Goal: Task Accomplishment & Management: Use online tool/utility

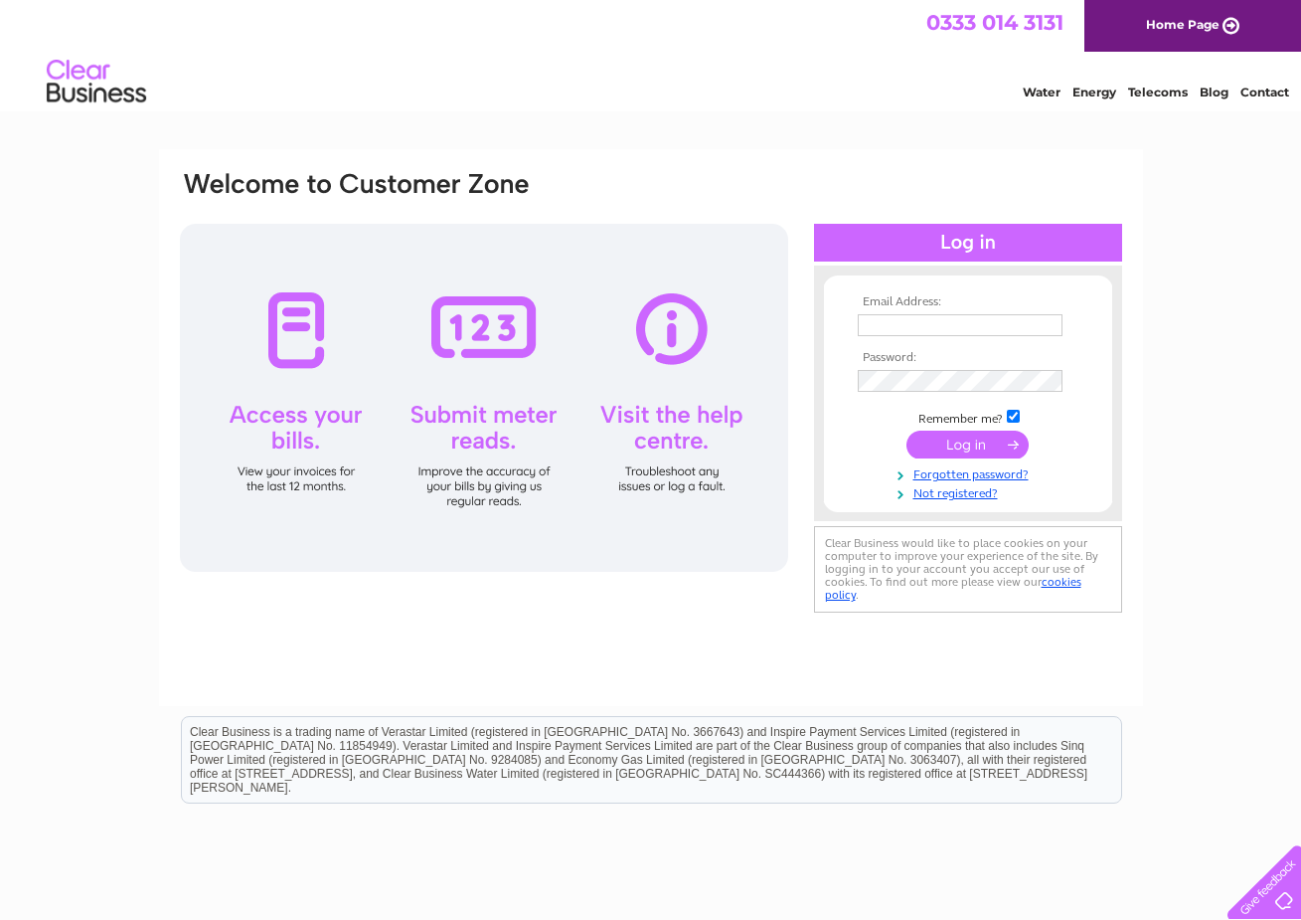
type input "barry@ashleysbathrooms.com"
click at [973, 443] on input "submit" at bounding box center [968, 444] width 122 height 28
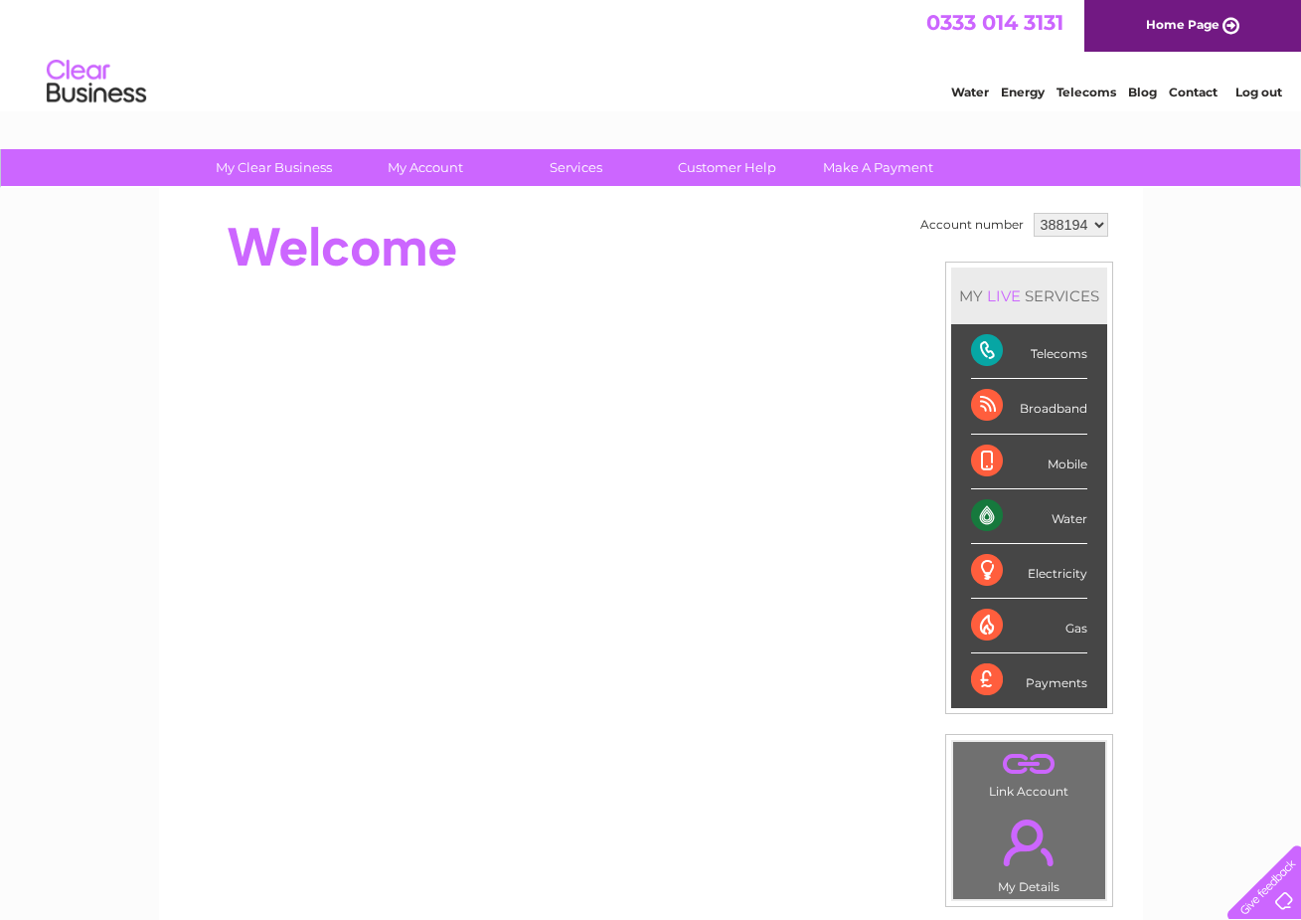
click at [1214, 736] on div "My Clear Business Login Details My Details My Preferences Link Account My Accou…" at bounding box center [650, 707] width 1301 height 1117
click at [988, 569] on div "Electricity" at bounding box center [1029, 571] width 116 height 55
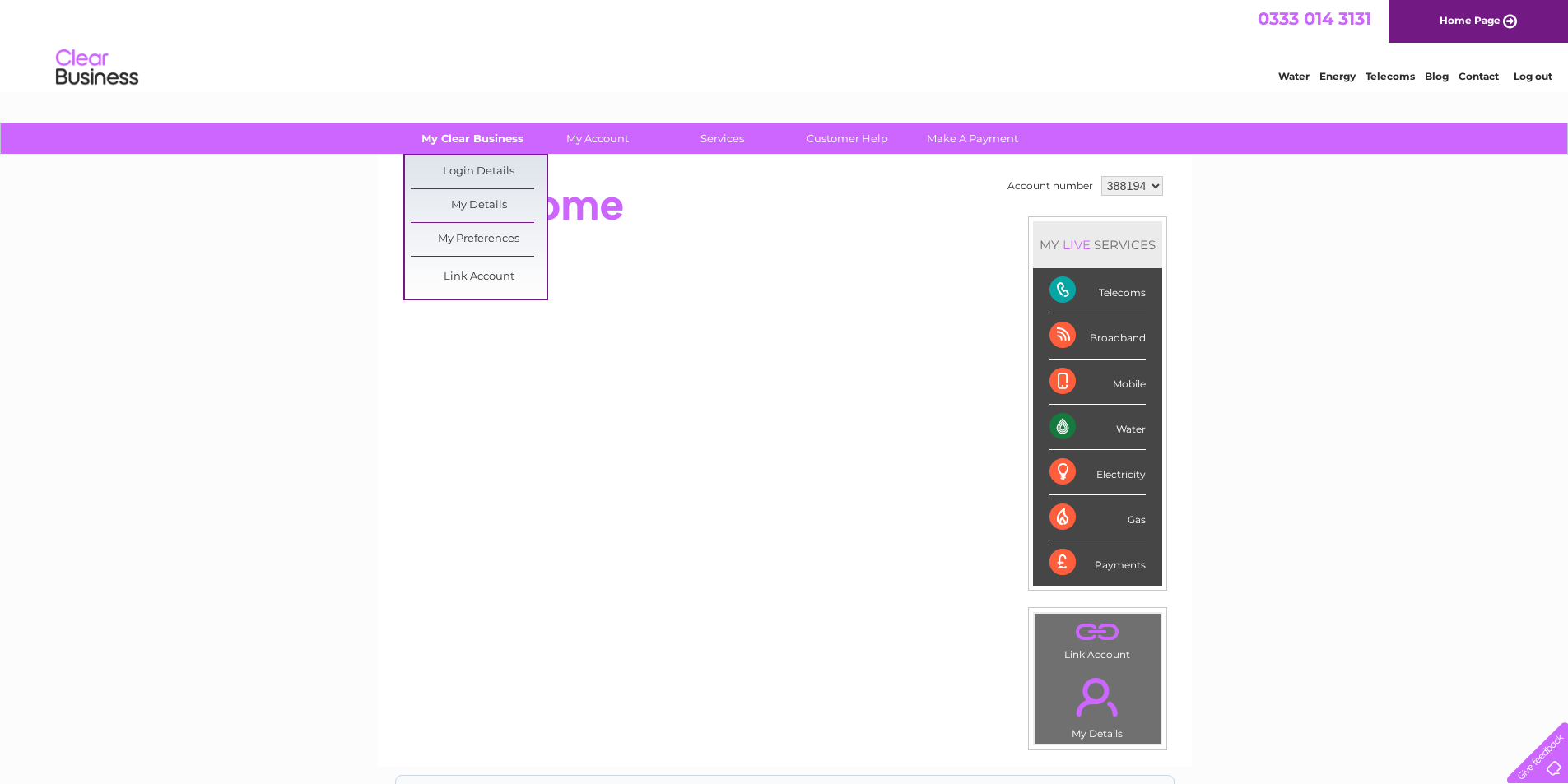
click at [474, 151] on link "My Clear Business" at bounding box center [472, 138] width 136 height 31
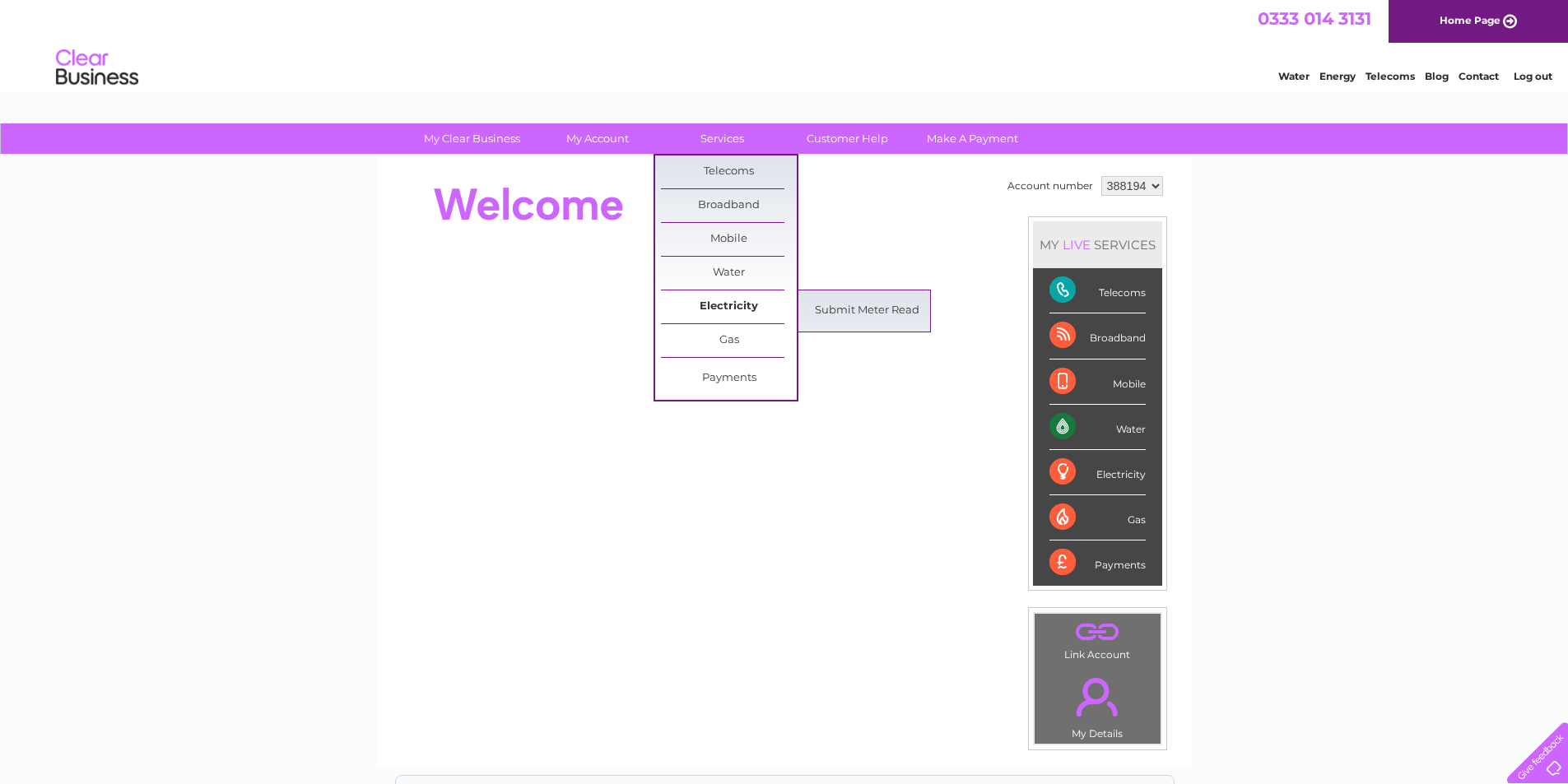
click at [738, 306] on link "Electricity" at bounding box center [729, 307] width 136 height 33
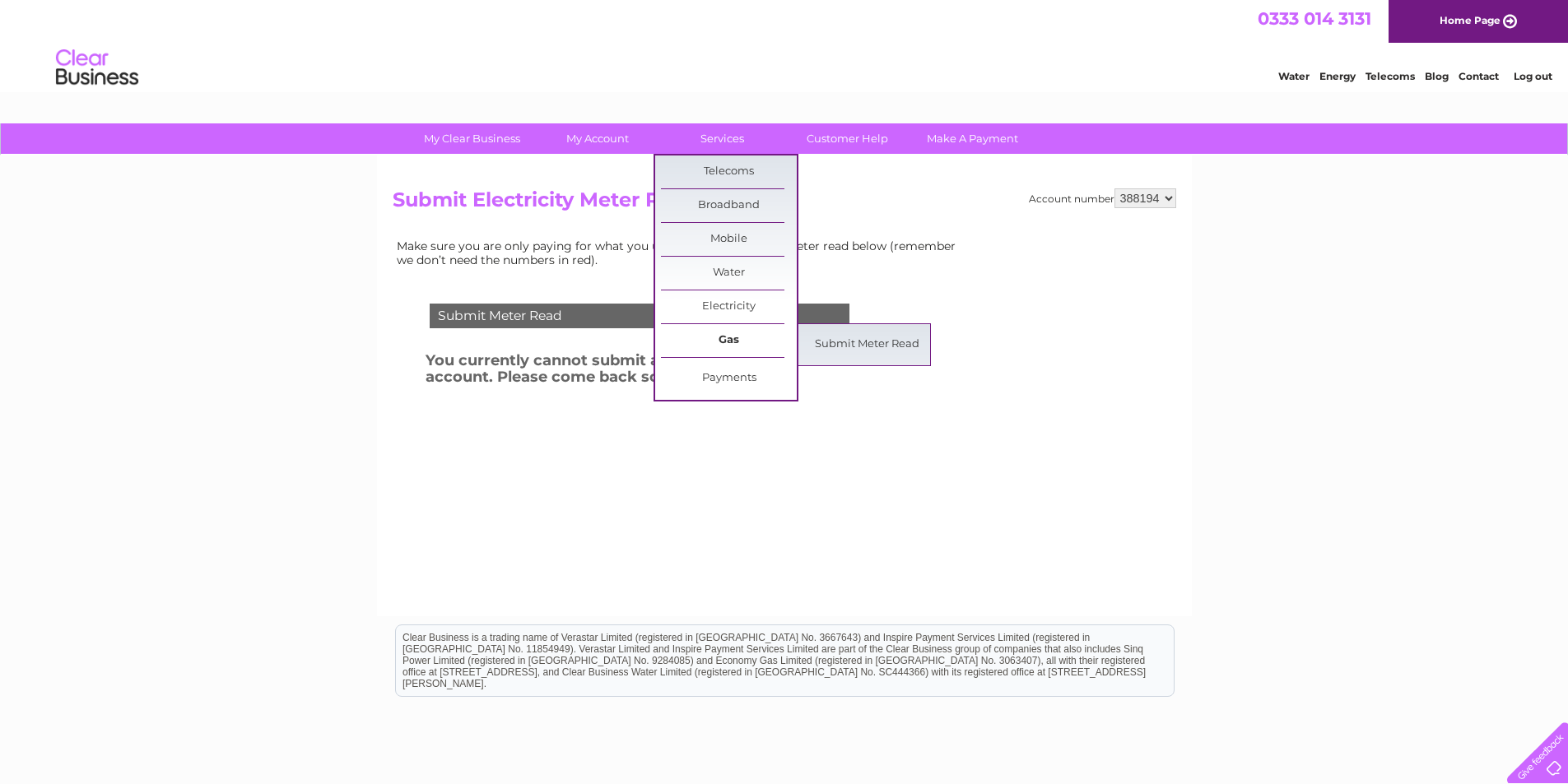
click at [735, 342] on link "Gas" at bounding box center [729, 341] width 136 height 33
click at [842, 342] on link "Submit Meter Read" at bounding box center [867, 345] width 136 height 33
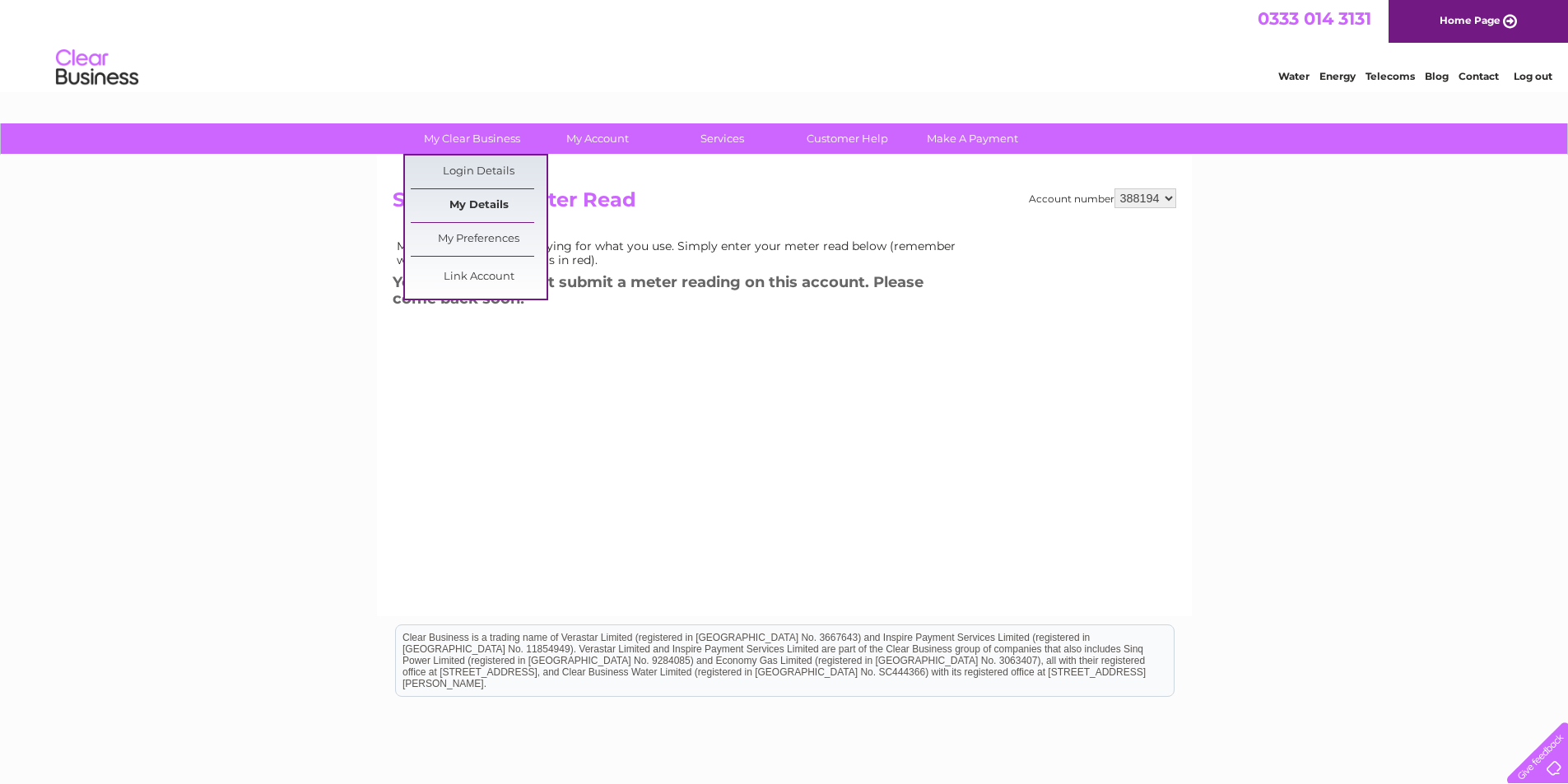
click at [483, 208] on link "My Details" at bounding box center [479, 206] width 136 height 33
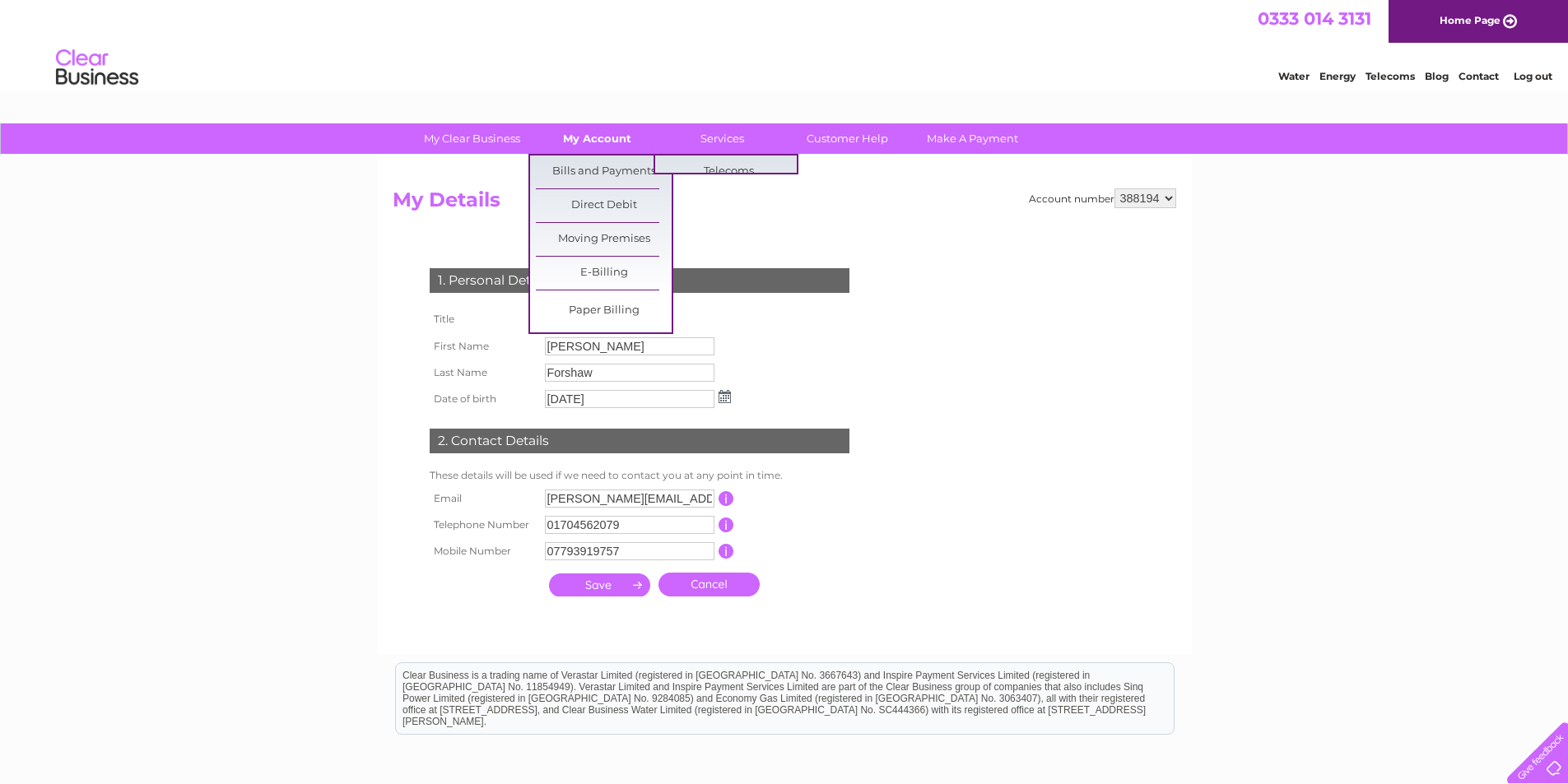
click at [591, 137] on link "My Account" at bounding box center [597, 138] width 136 height 31
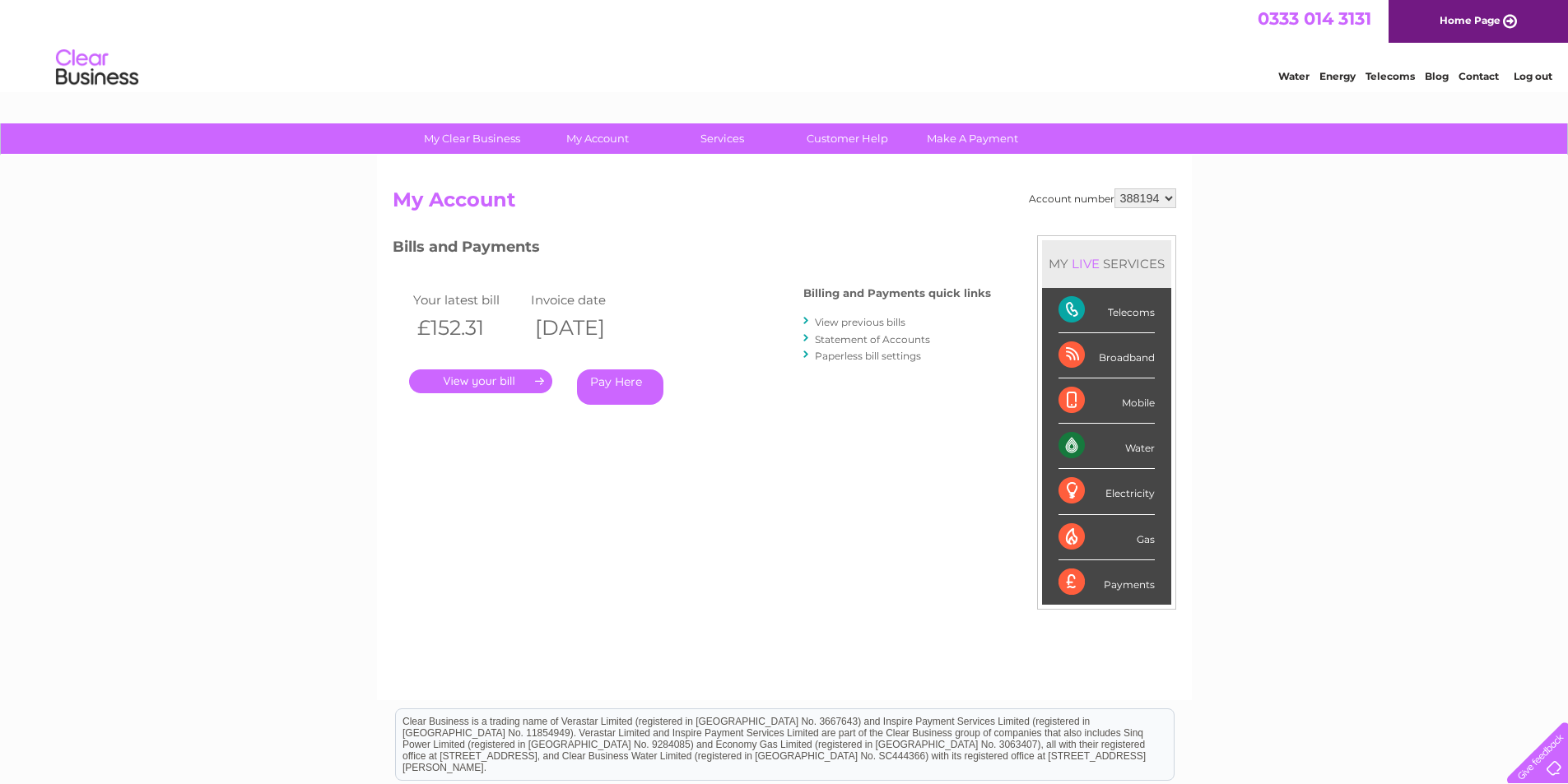
click at [1135, 493] on div "Electricity" at bounding box center [1106, 492] width 96 height 46
click at [1080, 493] on div "Electricity" at bounding box center [1106, 492] width 96 height 46
click at [863, 319] on link "View previous bills" at bounding box center [859, 322] width 90 height 12
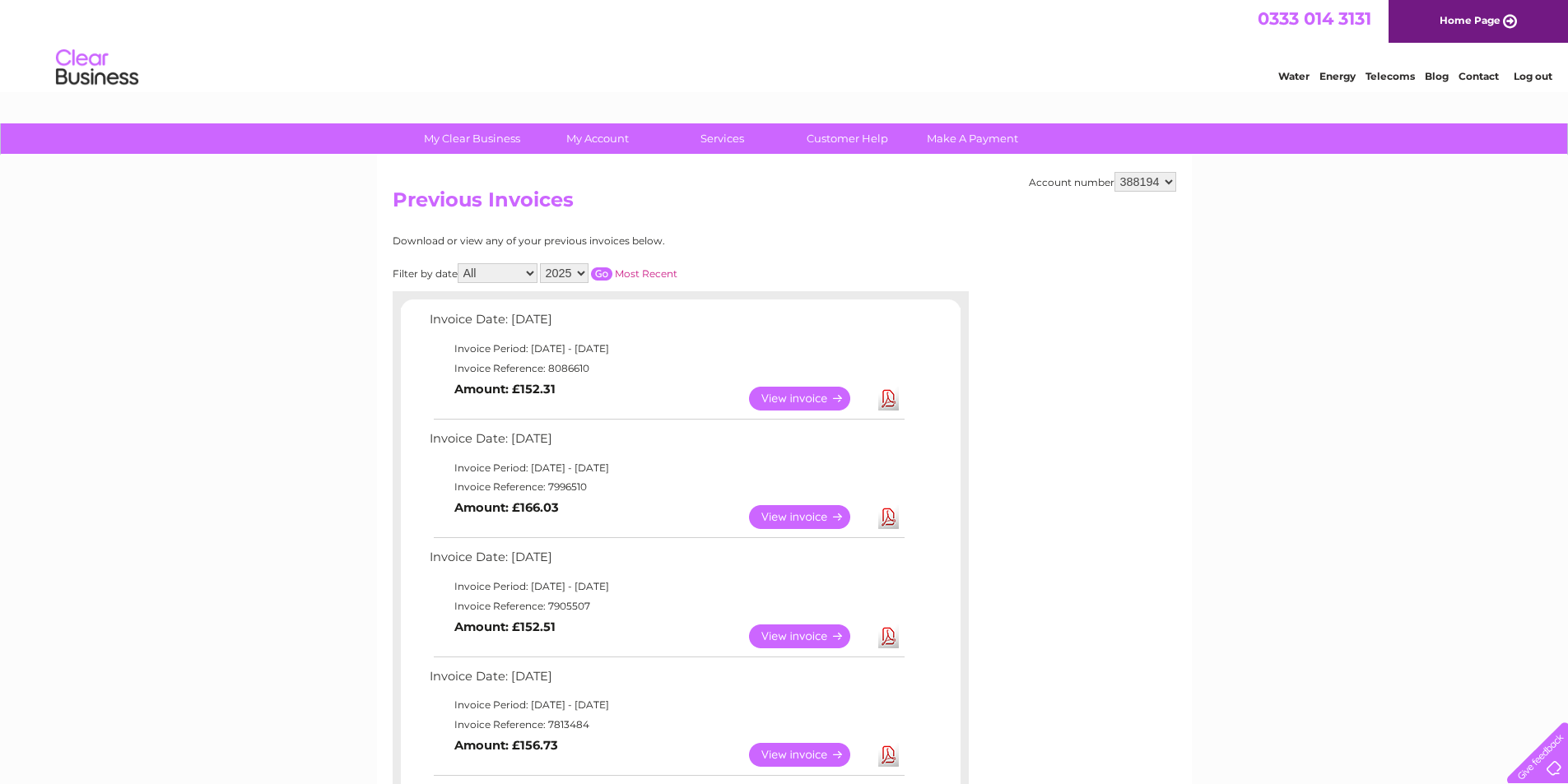
click at [812, 399] on link "View" at bounding box center [810, 398] width 121 height 24
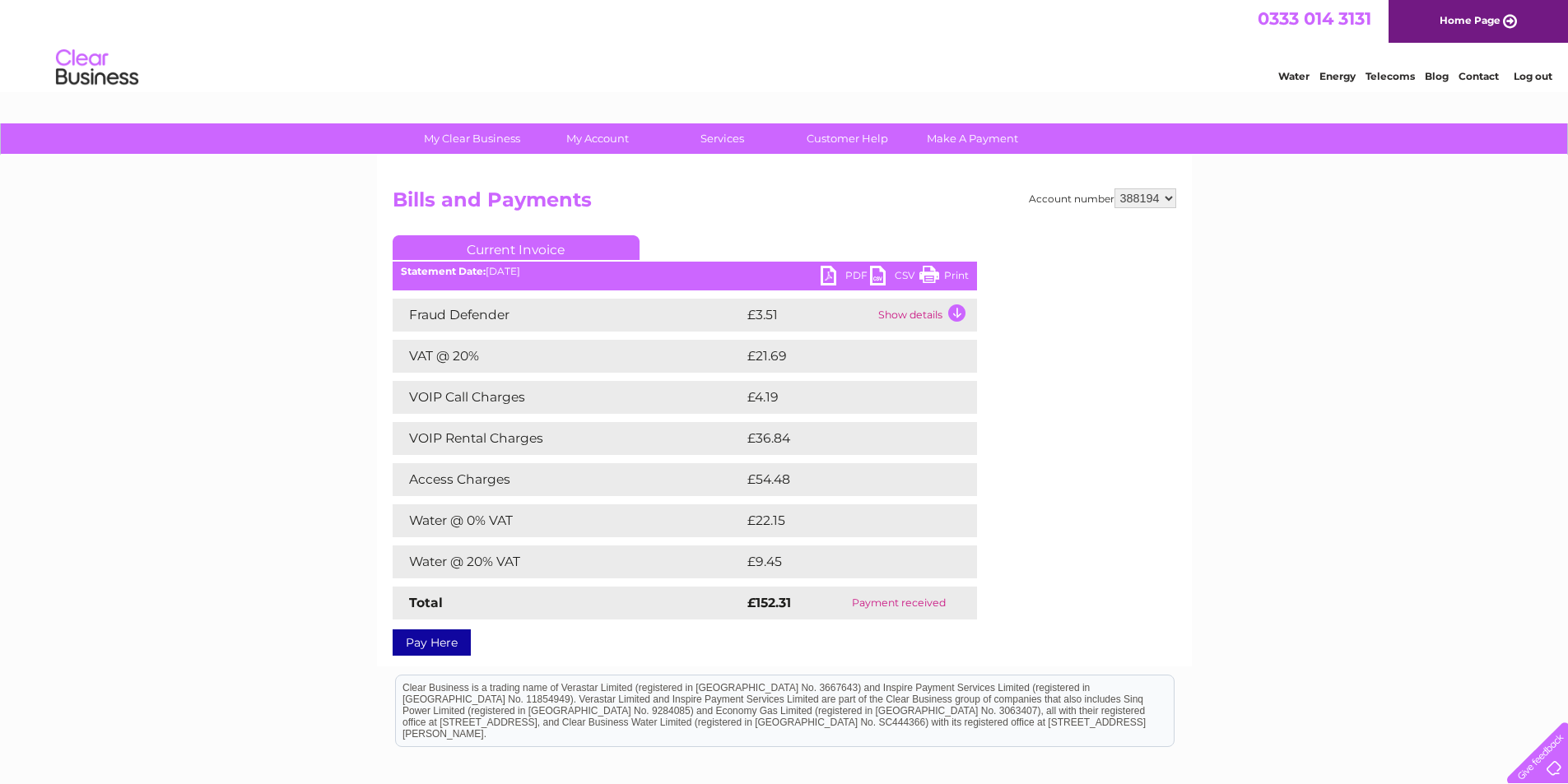
click at [844, 275] on link "PDF" at bounding box center [845, 277] width 50 height 24
click at [830, 273] on link "PDF" at bounding box center [845, 277] width 50 height 24
click at [957, 316] on td "Show details" at bounding box center [926, 315] width 103 height 33
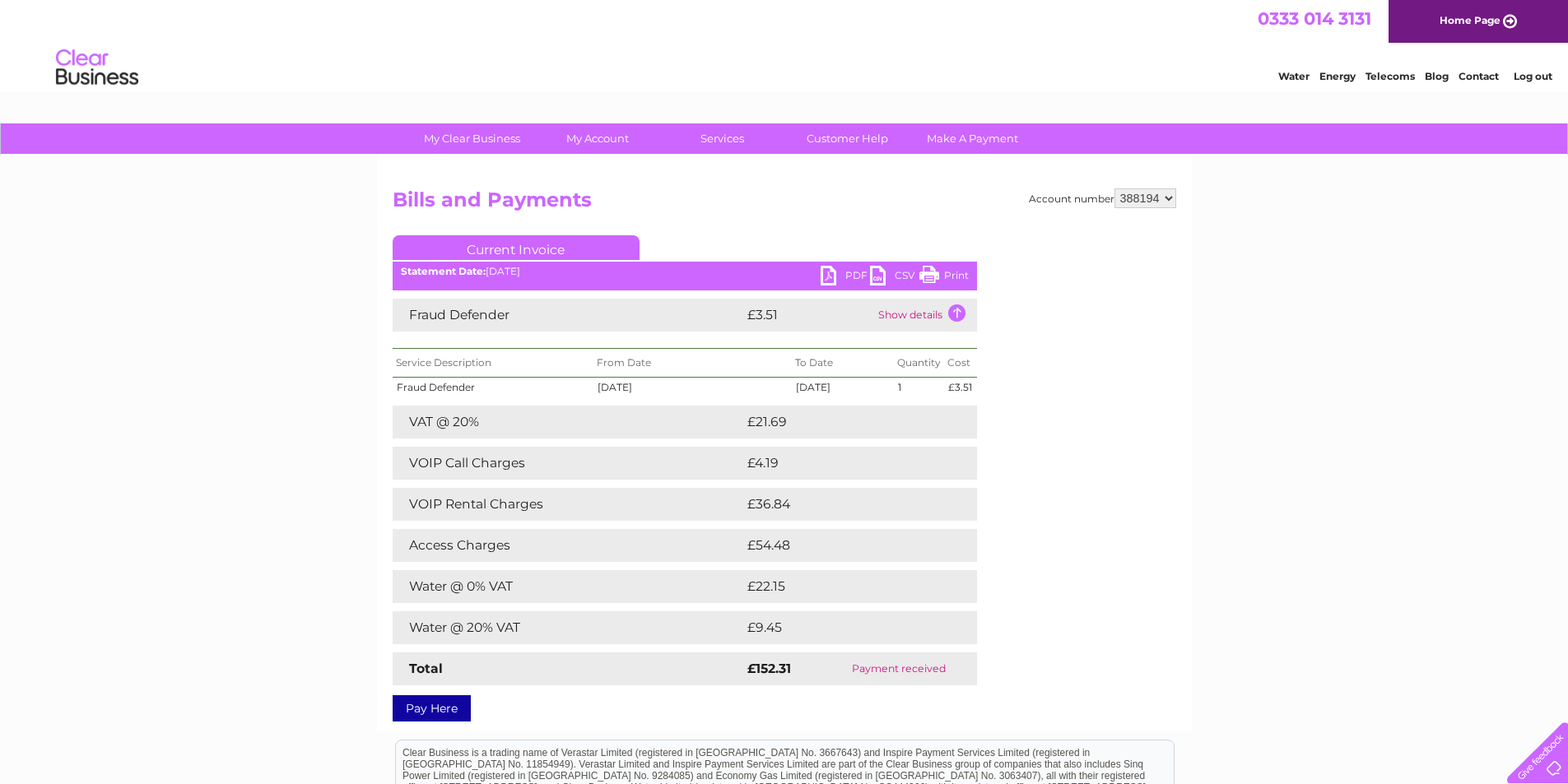
click at [878, 273] on link "CSV" at bounding box center [895, 277] width 50 height 24
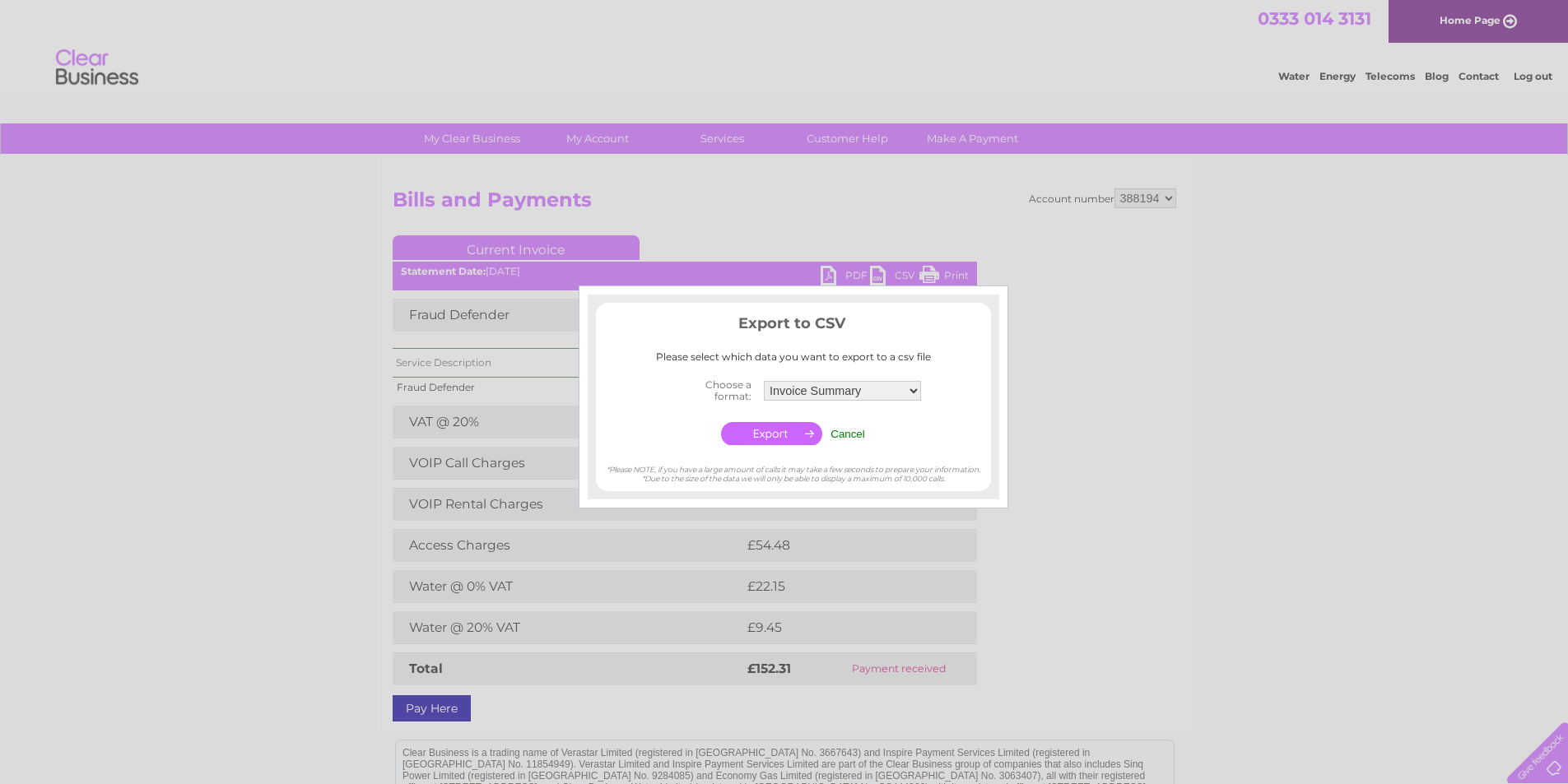
click at [859, 433] on input "Cancel" at bounding box center [848, 434] width 35 height 12
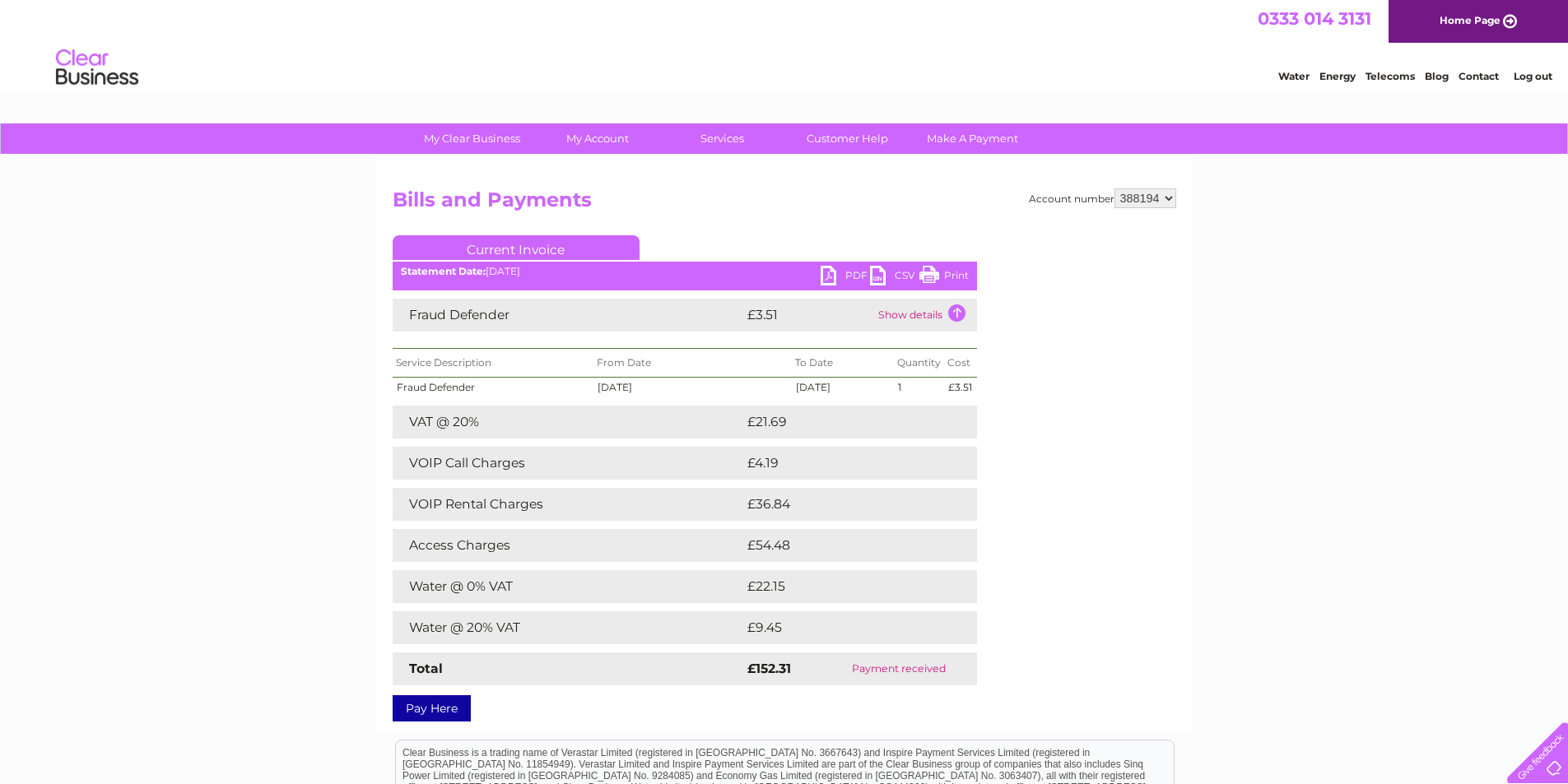
click at [835, 277] on link "PDF" at bounding box center [845, 277] width 50 height 24
click at [847, 276] on link "PDF" at bounding box center [845, 277] width 50 height 24
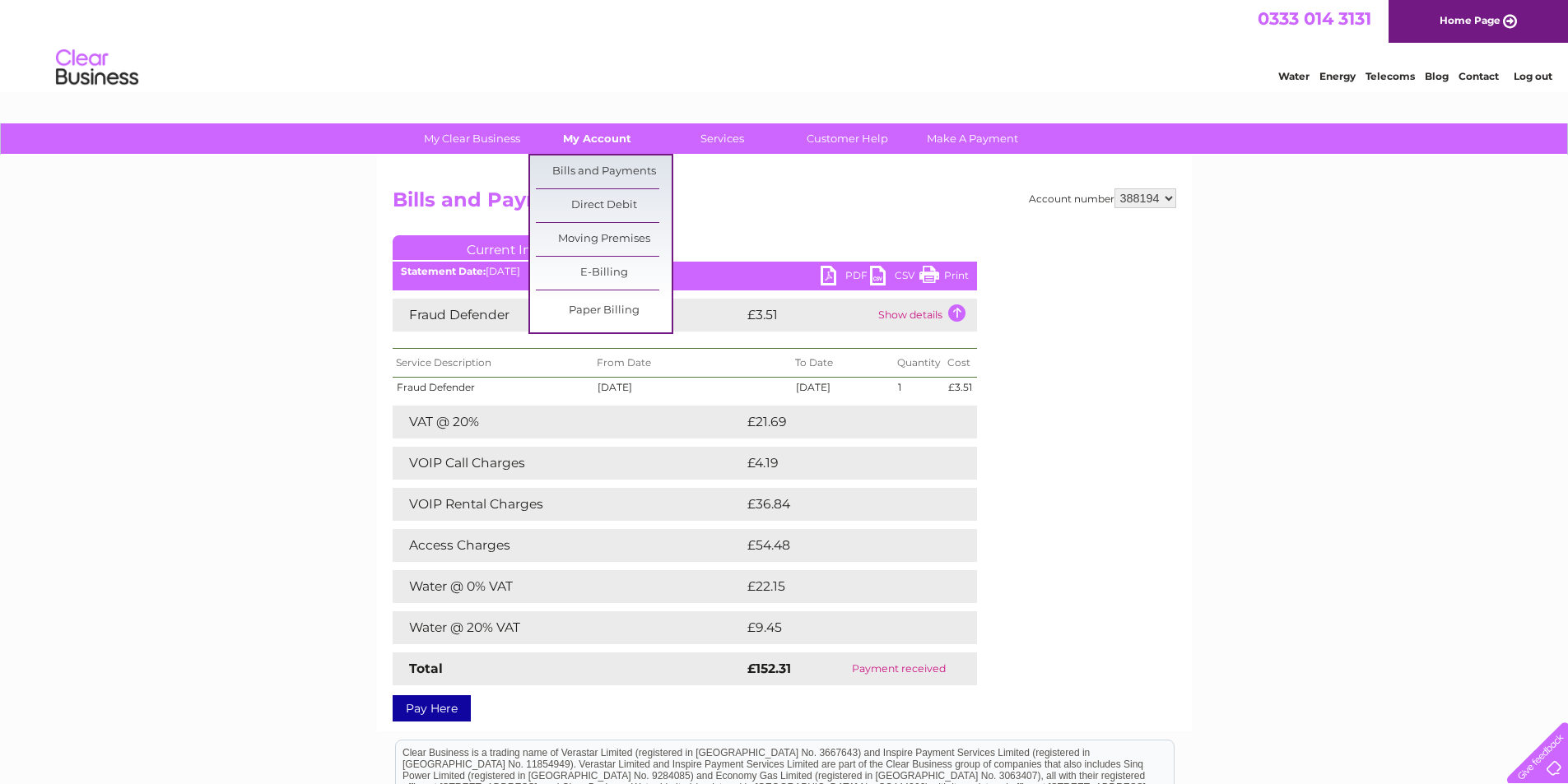
click at [611, 142] on link "My Account" at bounding box center [597, 138] width 136 height 31
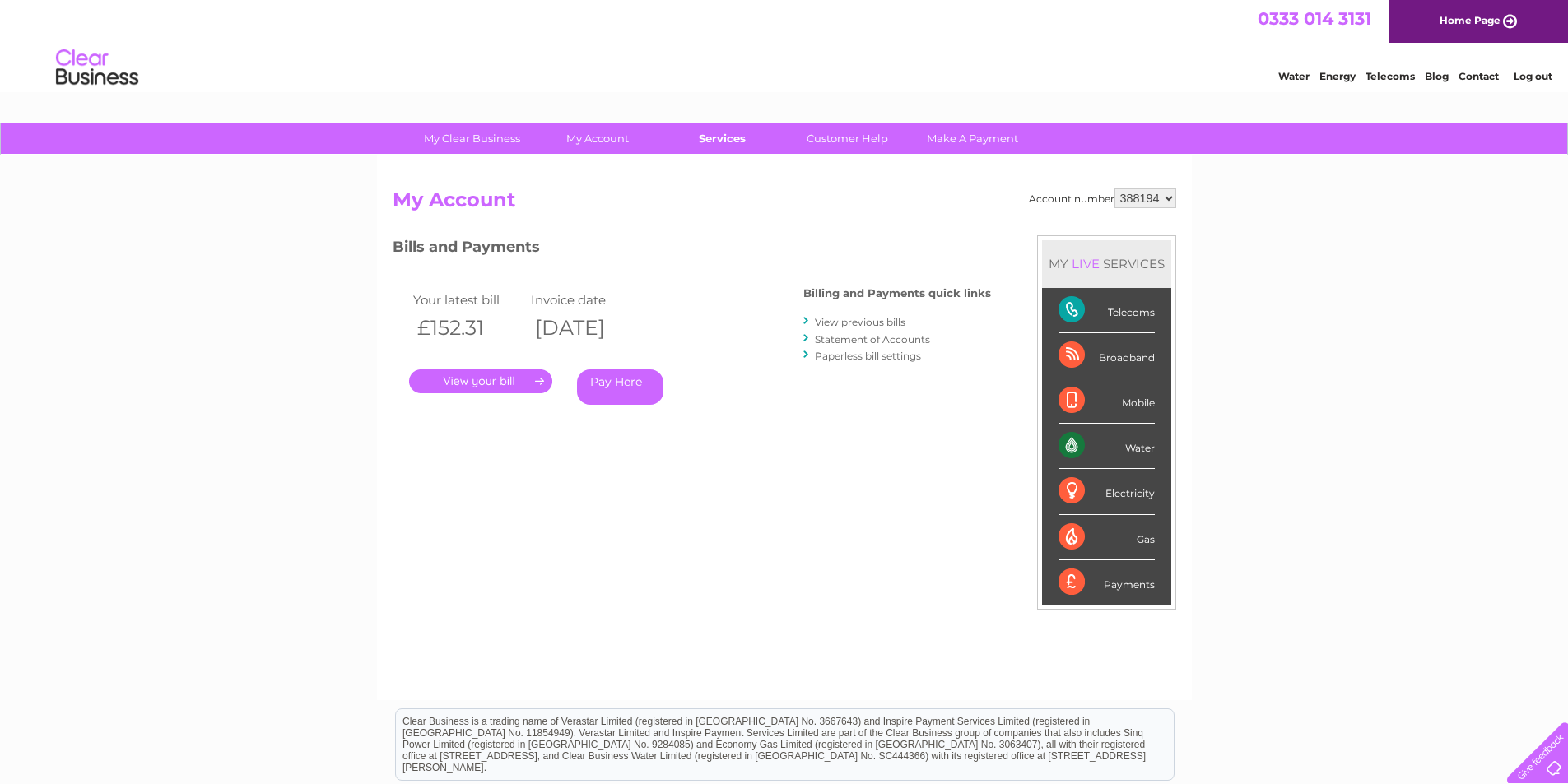
click at [738, 133] on link "Services" at bounding box center [722, 138] width 136 height 31
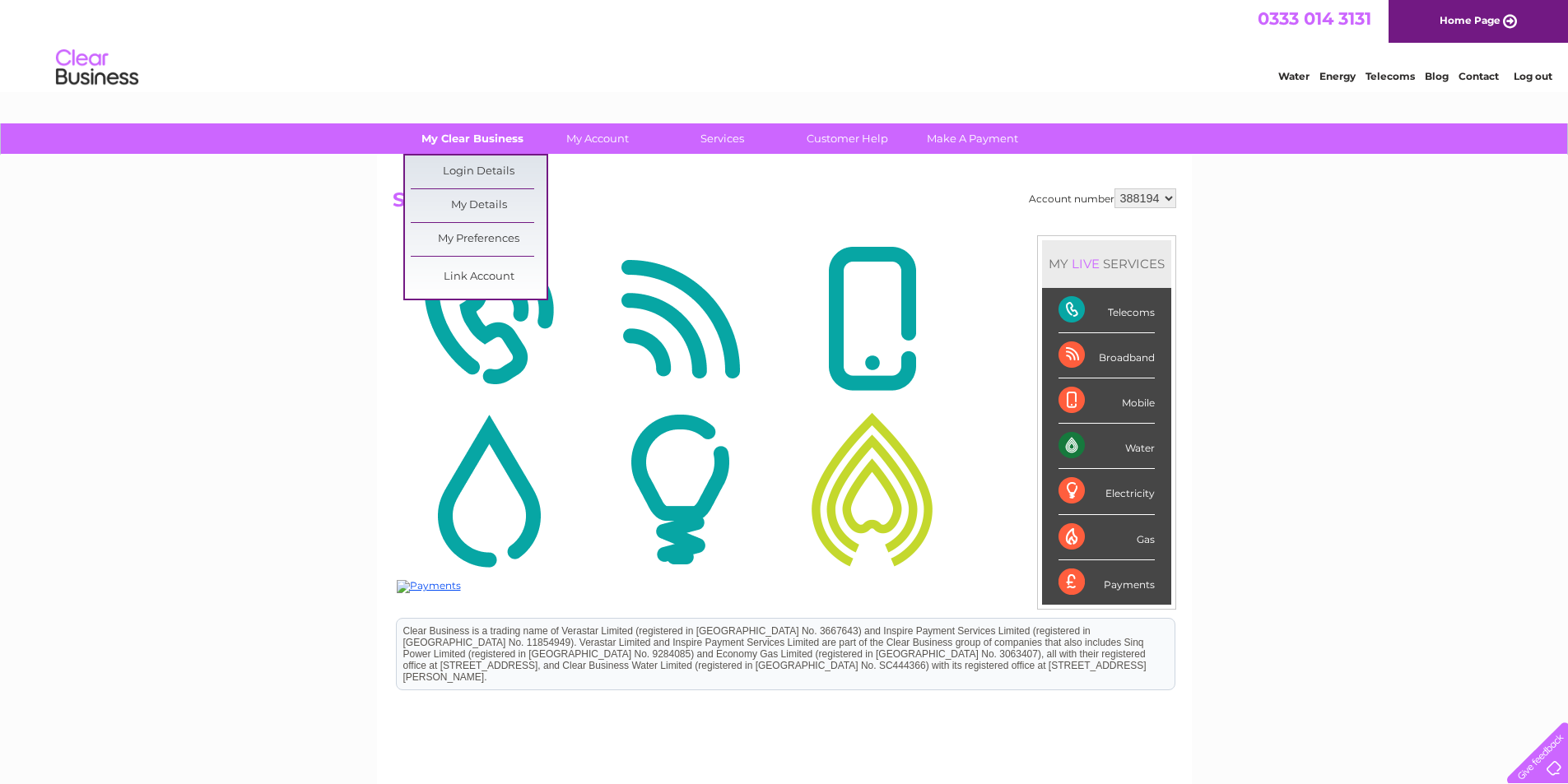
click at [483, 146] on link "My Clear Business" at bounding box center [472, 138] width 136 height 31
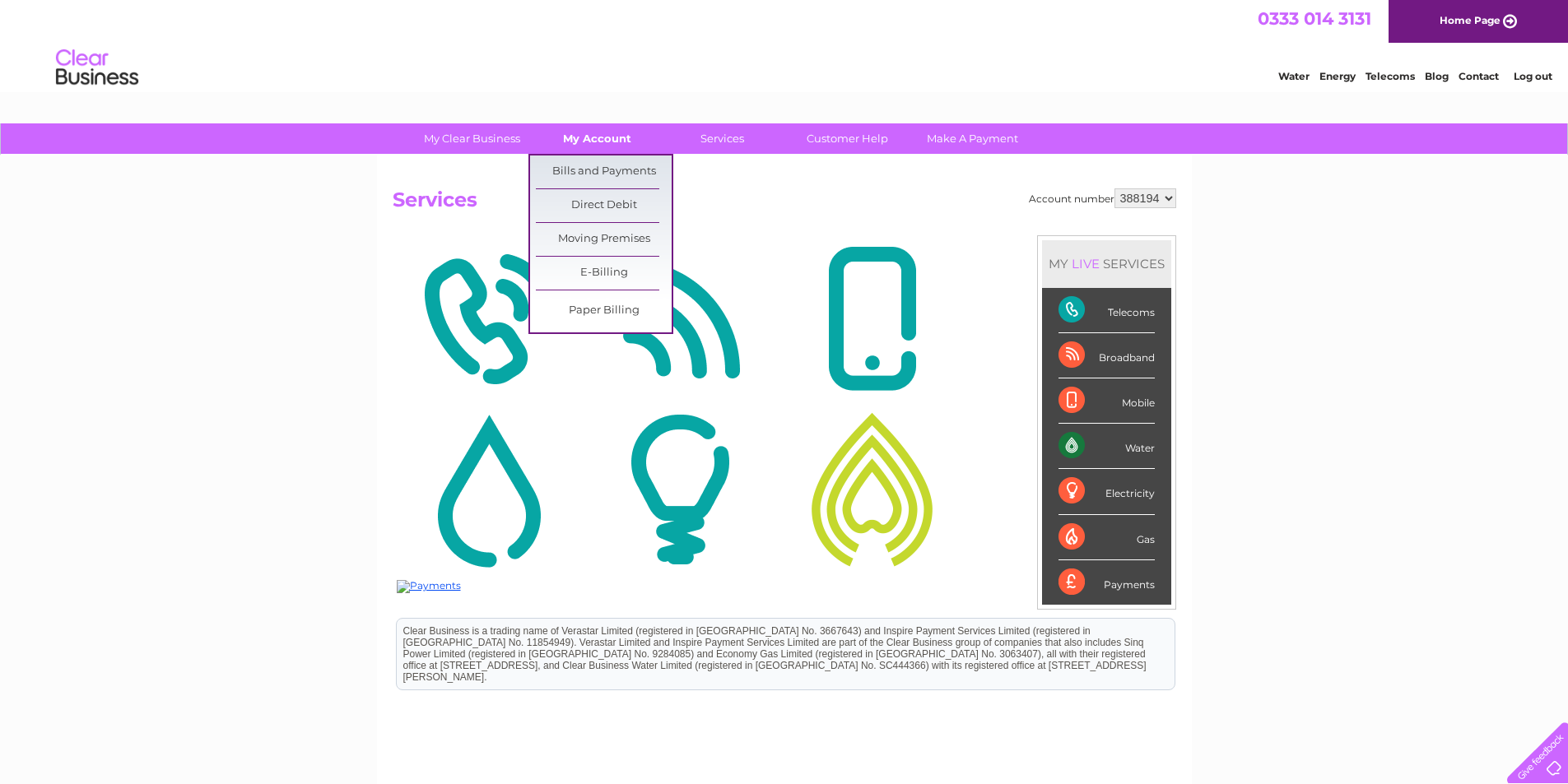
click at [584, 137] on link "My Account" at bounding box center [597, 138] width 136 height 31
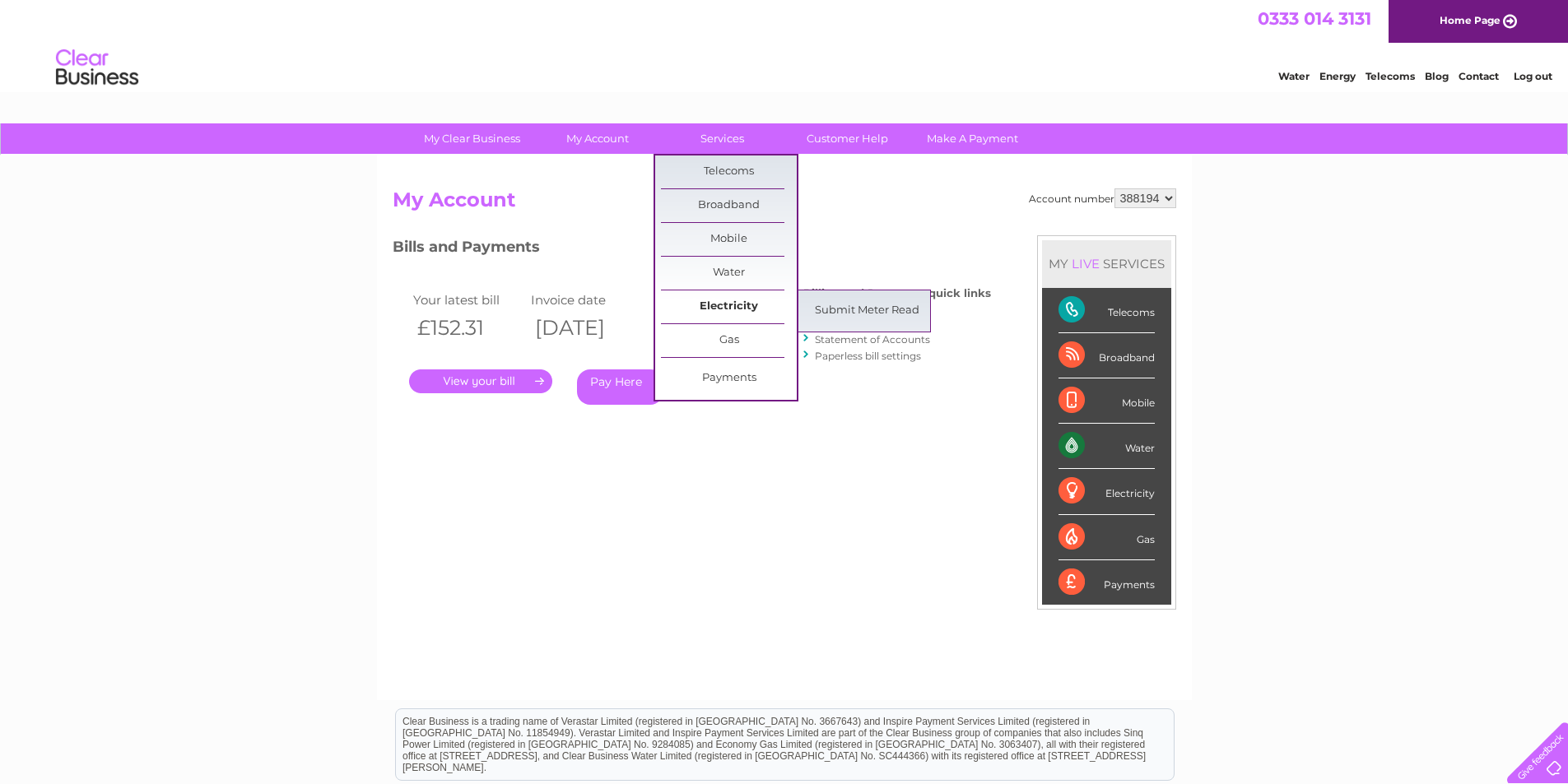
click at [742, 309] on link "Electricity" at bounding box center [729, 307] width 136 height 33
click at [822, 310] on link "Submit Meter Read" at bounding box center [867, 311] width 136 height 33
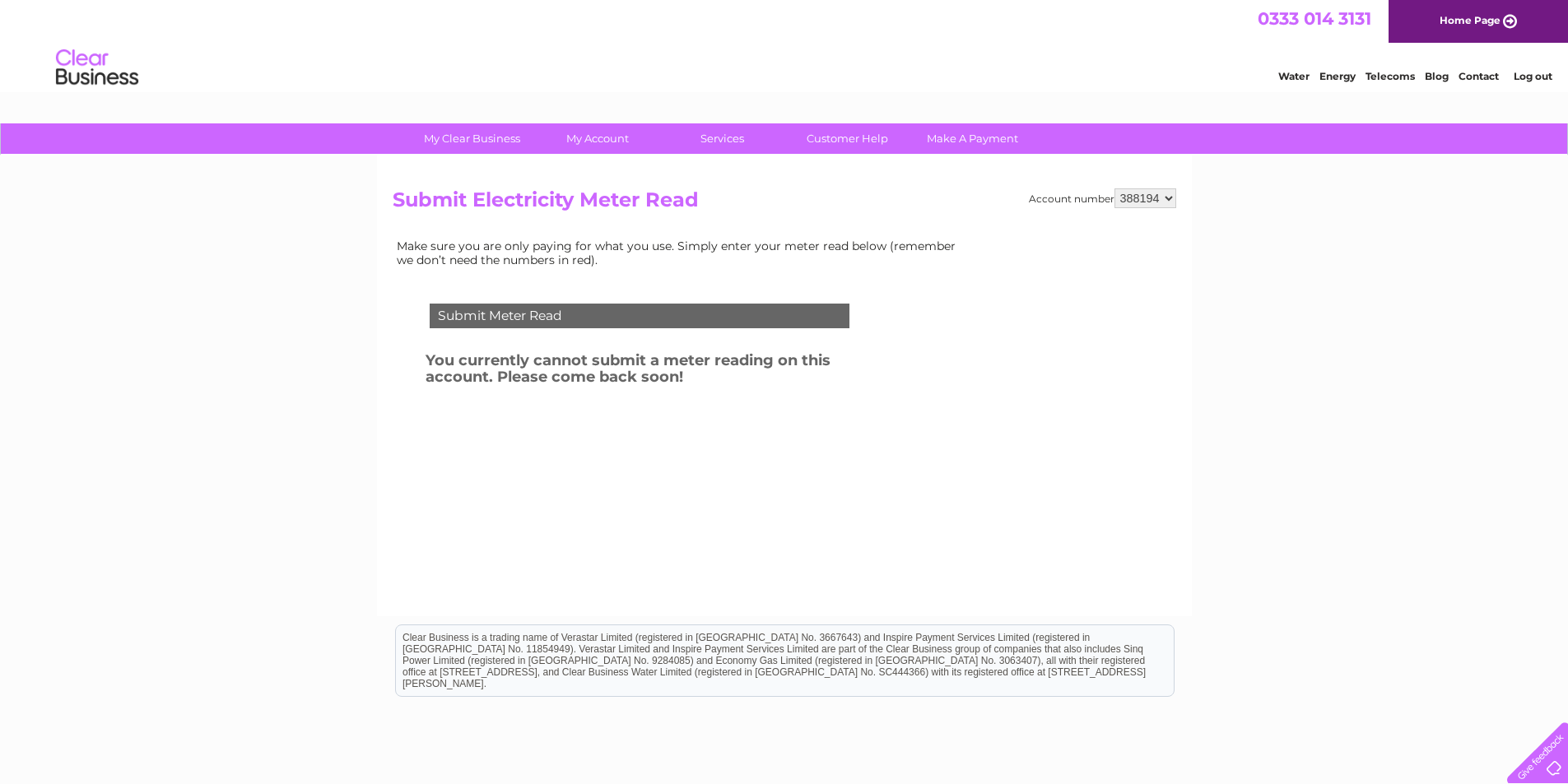
click at [1492, 398] on div "My Clear Business Login Details My Details My Preferences Link Account My Accou…" at bounding box center [784, 510] width 1568 height 774
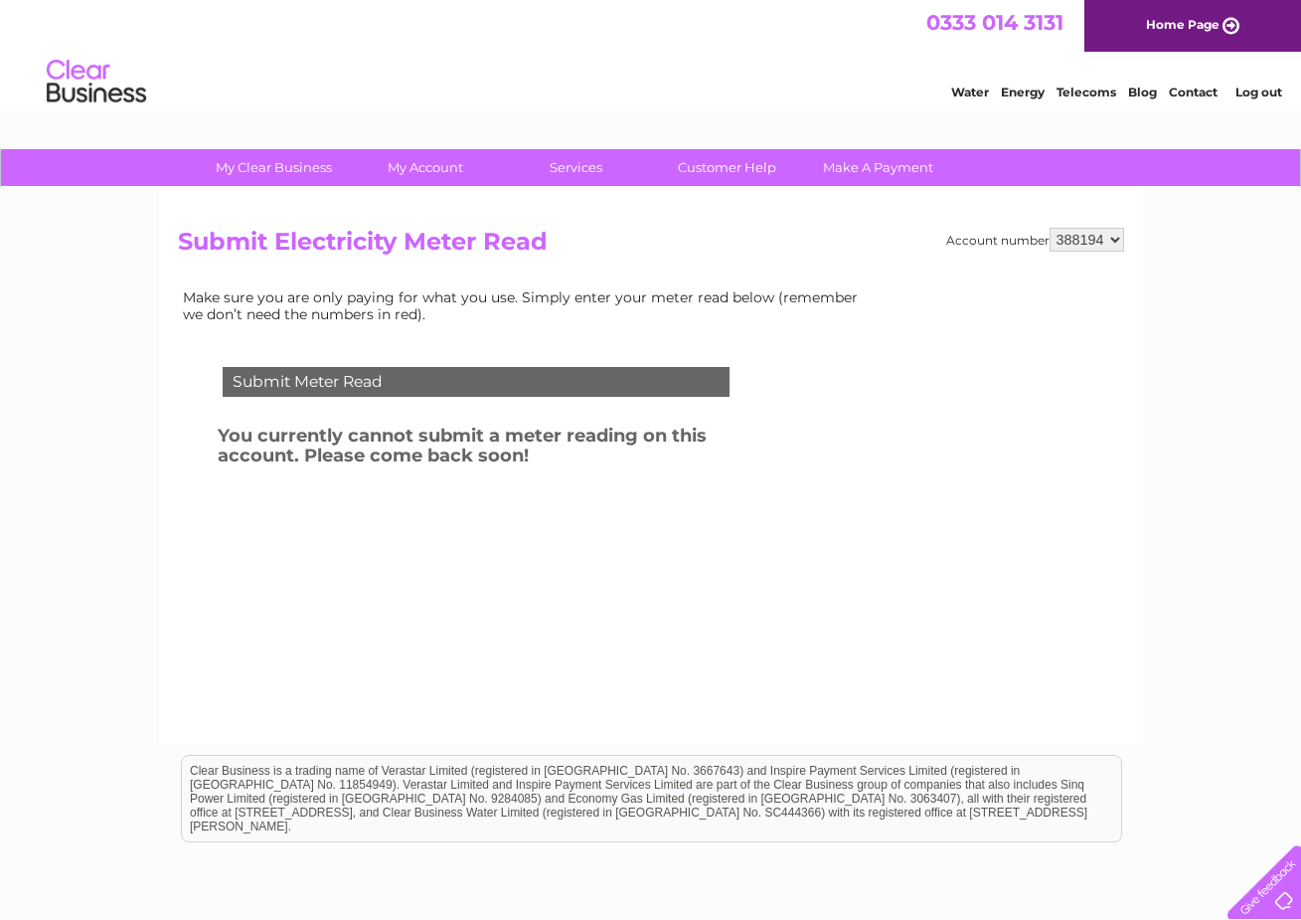
click at [451, 717] on div "Account number 388194 Submit Electricity Meter Read Make sure you are only payi…" at bounding box center [651, 466] width 984 height 557
click at [1259, 89] on link "Log out" at bounding box center [1259, 92] width 47 height 15
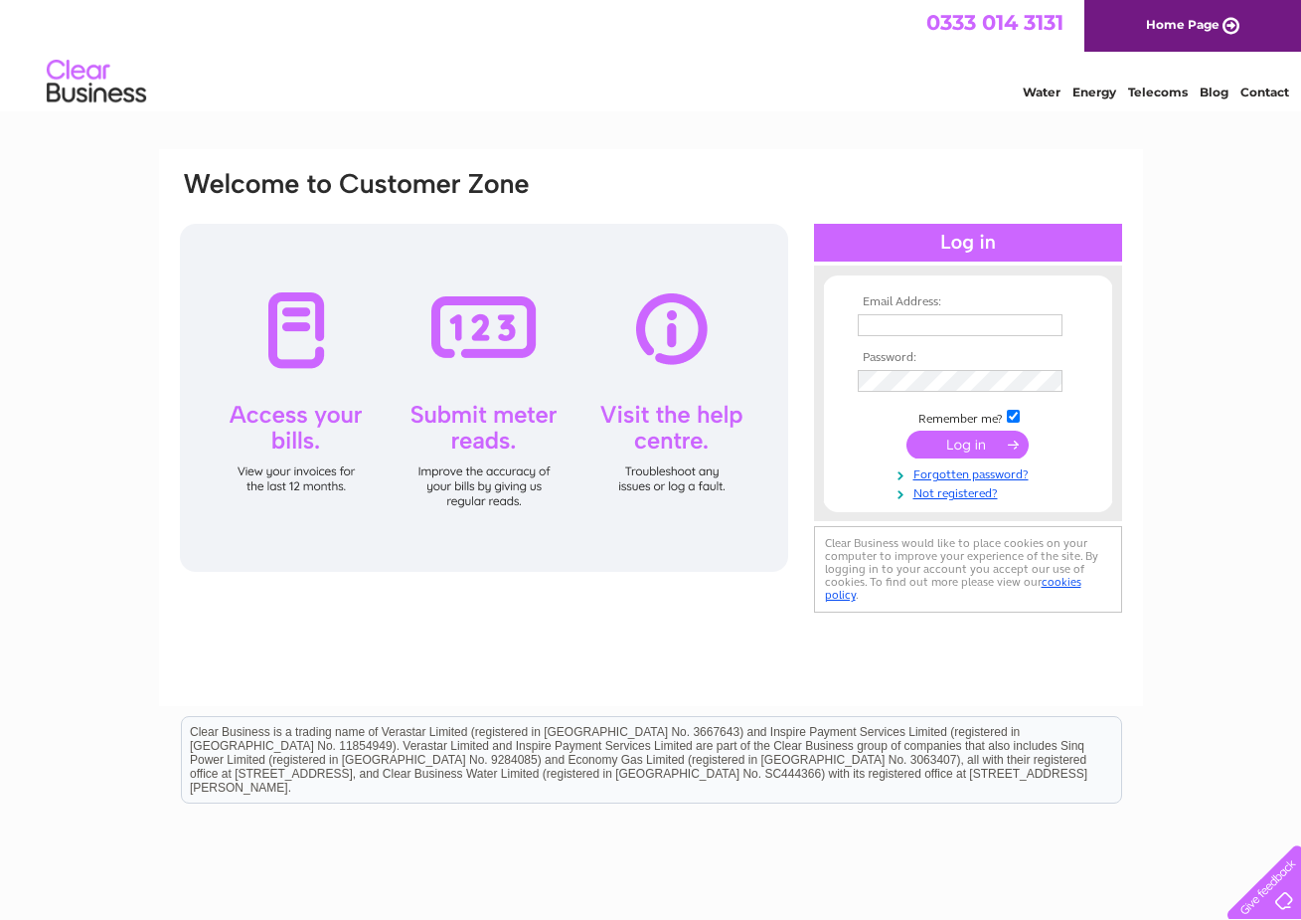
type input "[PERSON_NAME][EMAIL_ADDRESS][DOMAIN_NAME]"
click at [996, 441] on input "submit" at bounding box center [968, 444] width 122 height 28
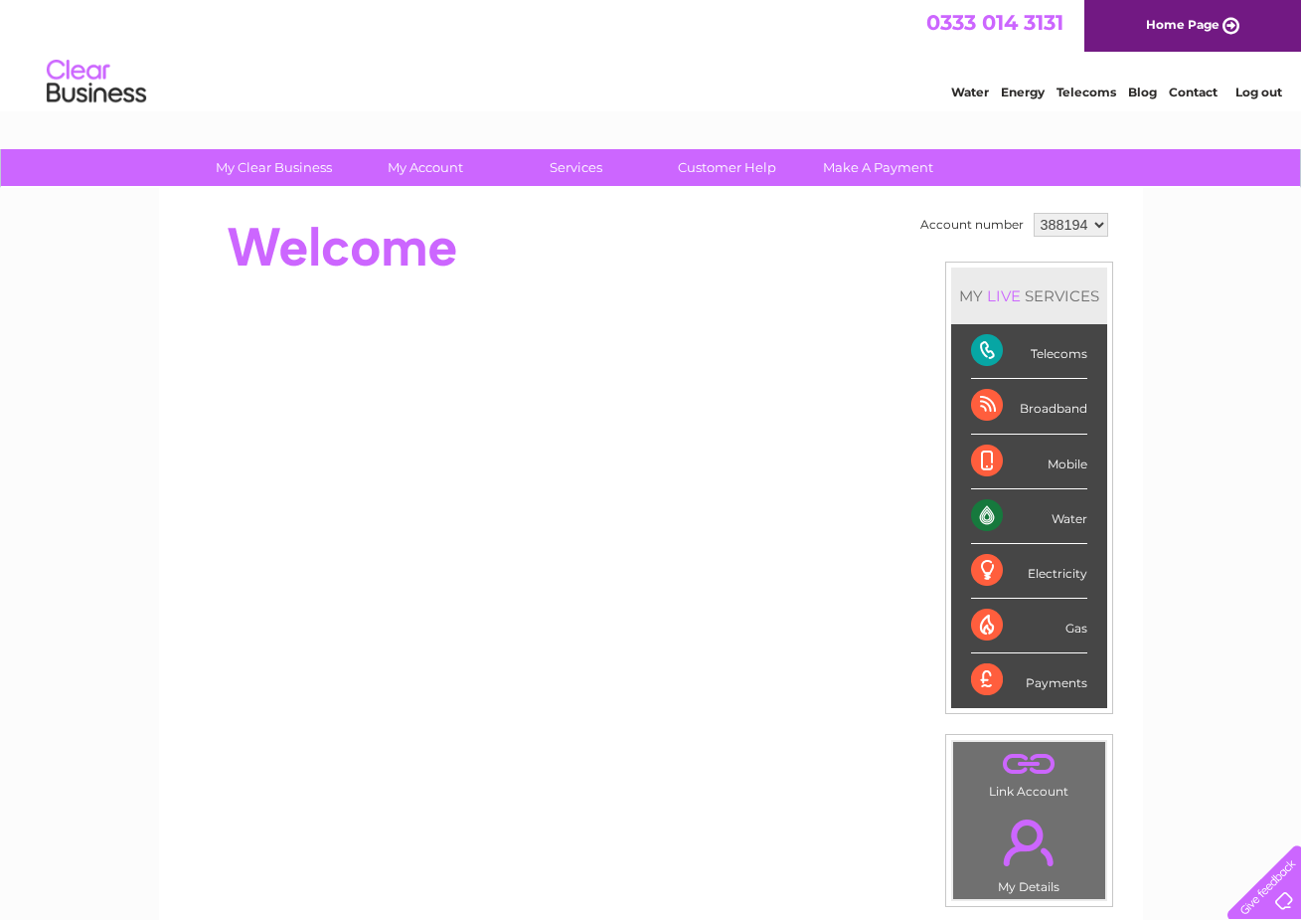
click at [1059, 517] on div "Water" at bounding box center [1029, 516] width 116 height 55
click at [982, 511] on div "Water" at bounding box center [1029, 516] width 116 height 55
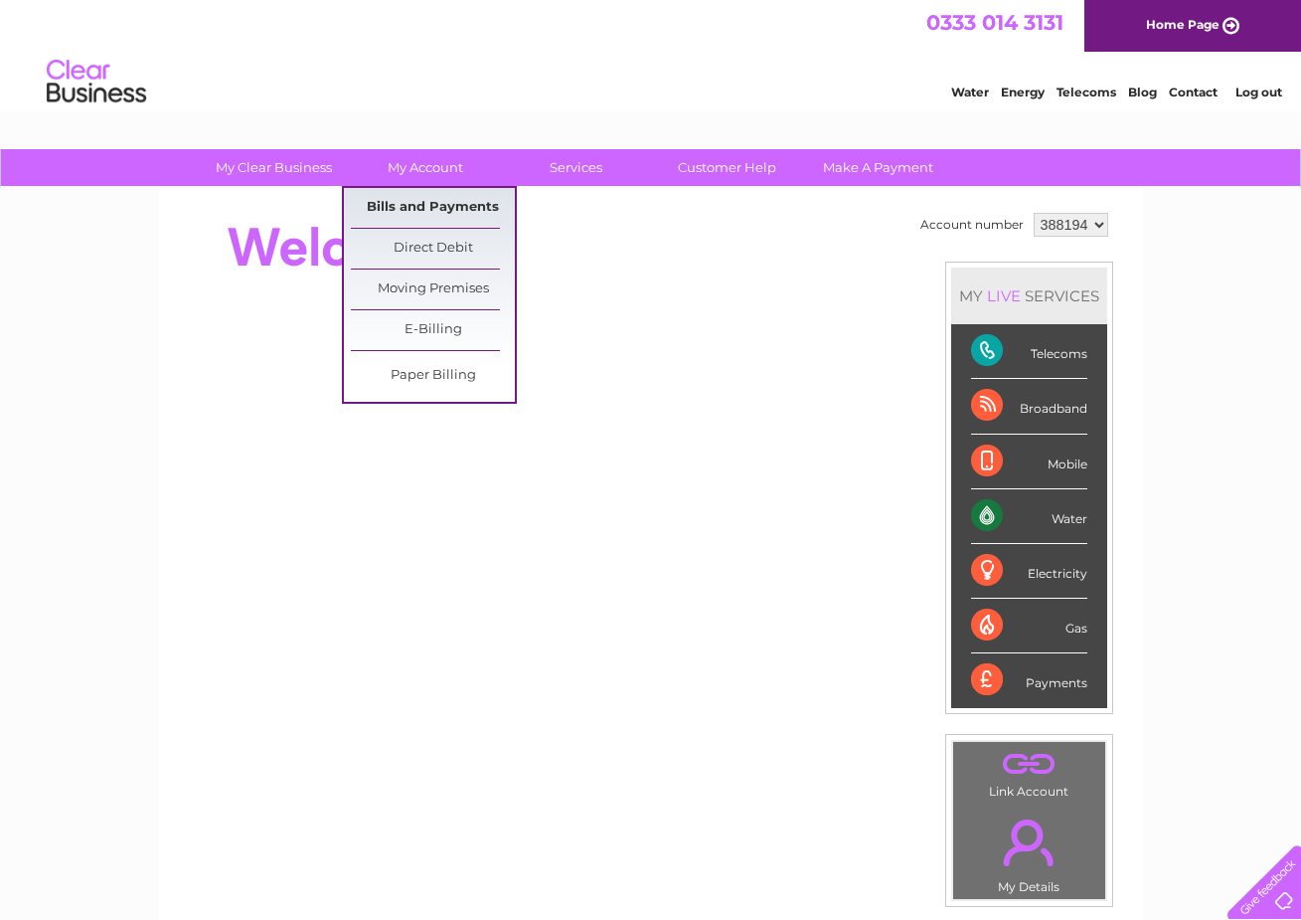
click at [423, 204] on link "Bills and Payments" at bounding box center [433, 208] width 164 height 40
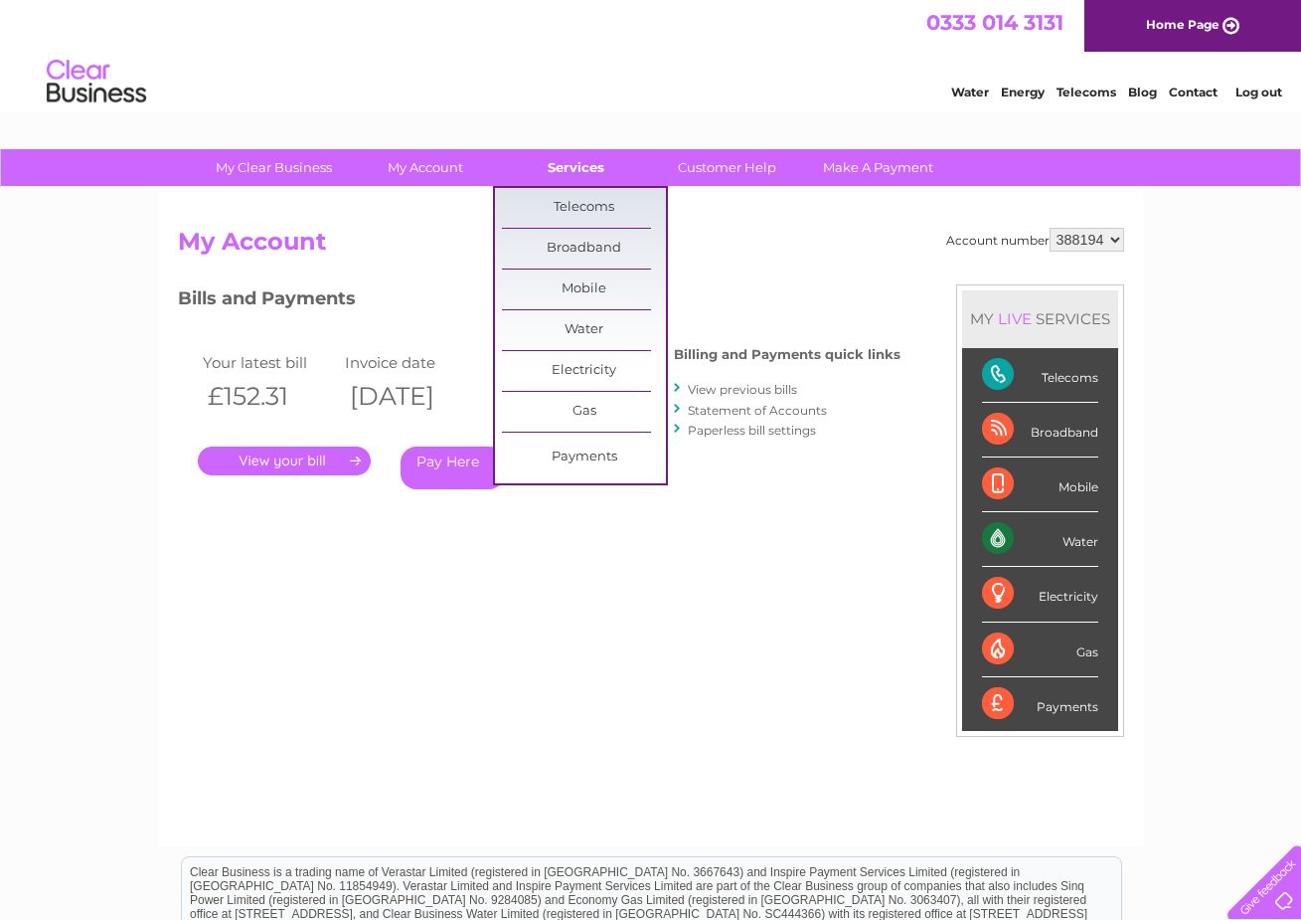
click at [584, 170] on link "Services" at bounding box center [576, 167] width 164 height 37
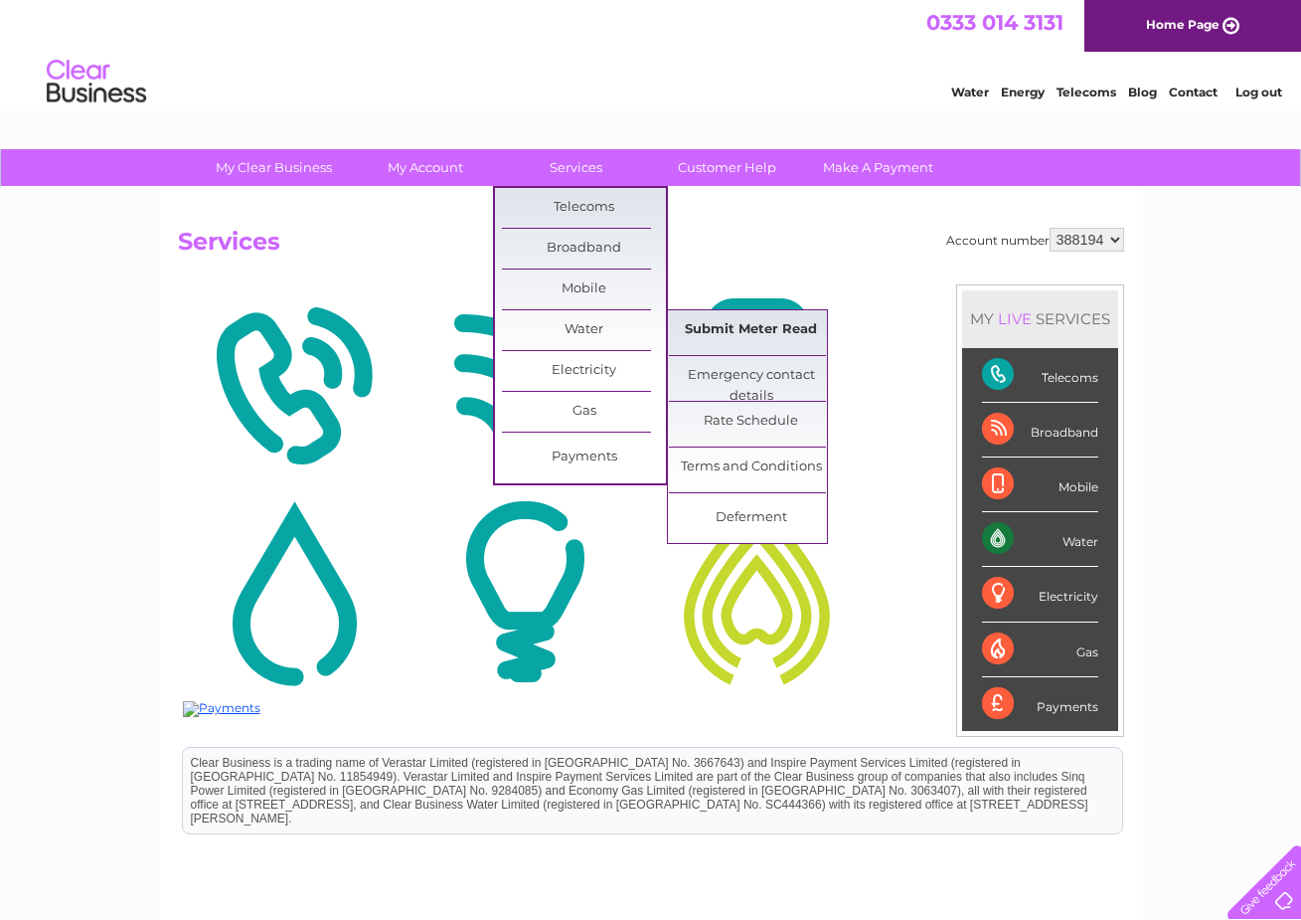
click at [761, 331] on link "Submit Meter Read" at bounding box center [751, 330] width 164 height 40
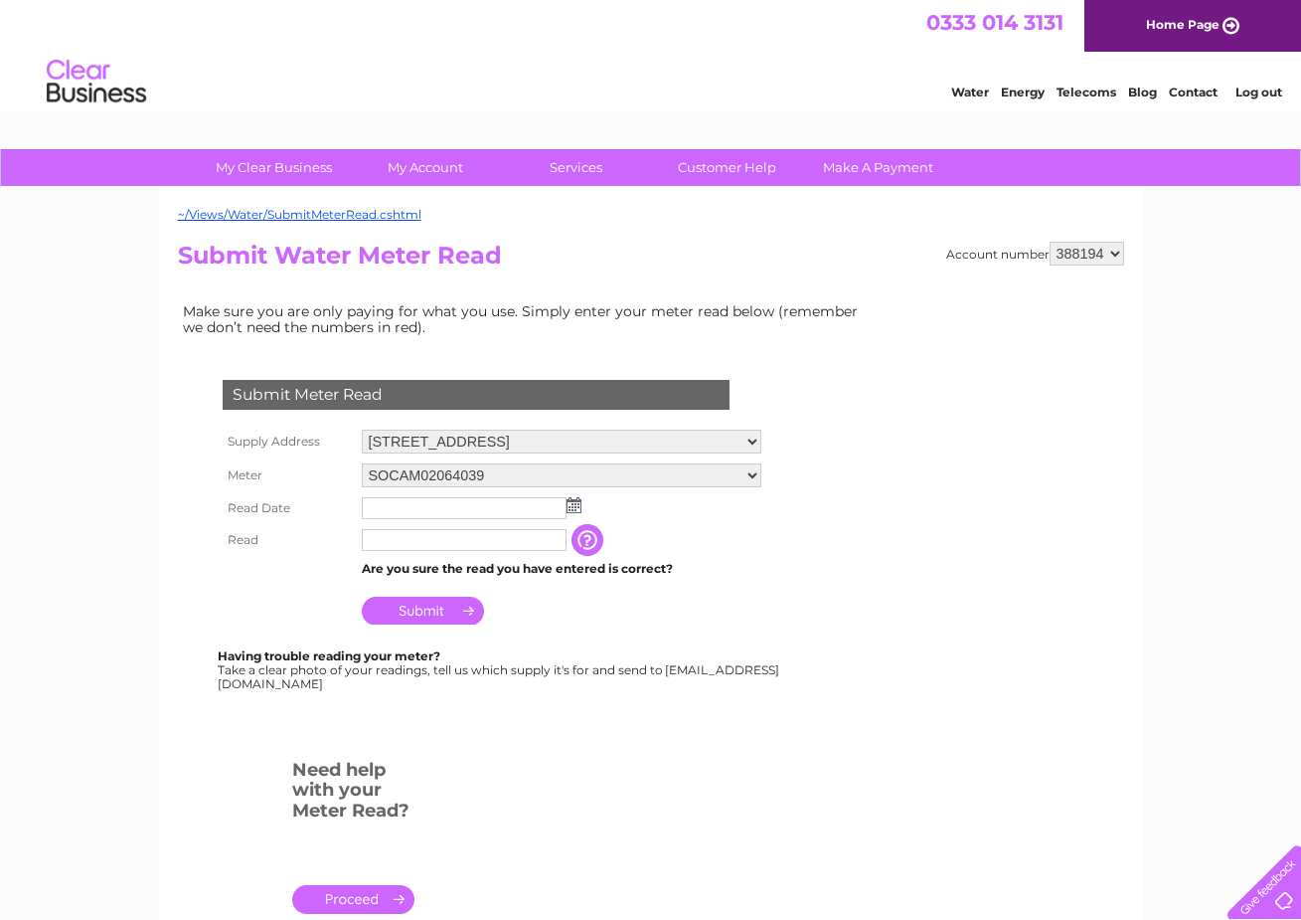
click at [577, 511] on img at bounding box center [574, 505] width 15 height 16
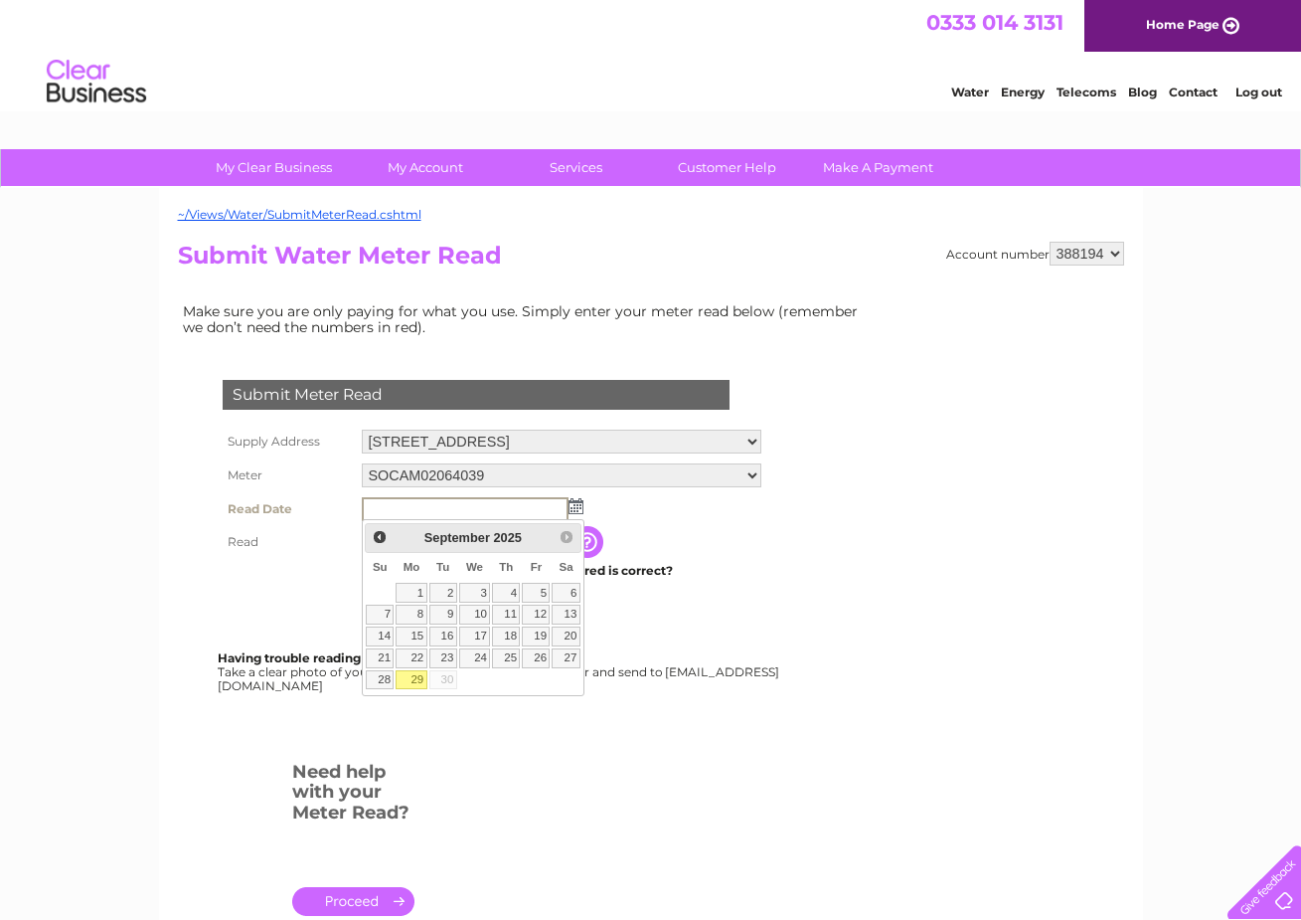
click at [414, 679] on link "29" at bounding box center [411, 680] width 31 height 20
type input "2025/09/29"
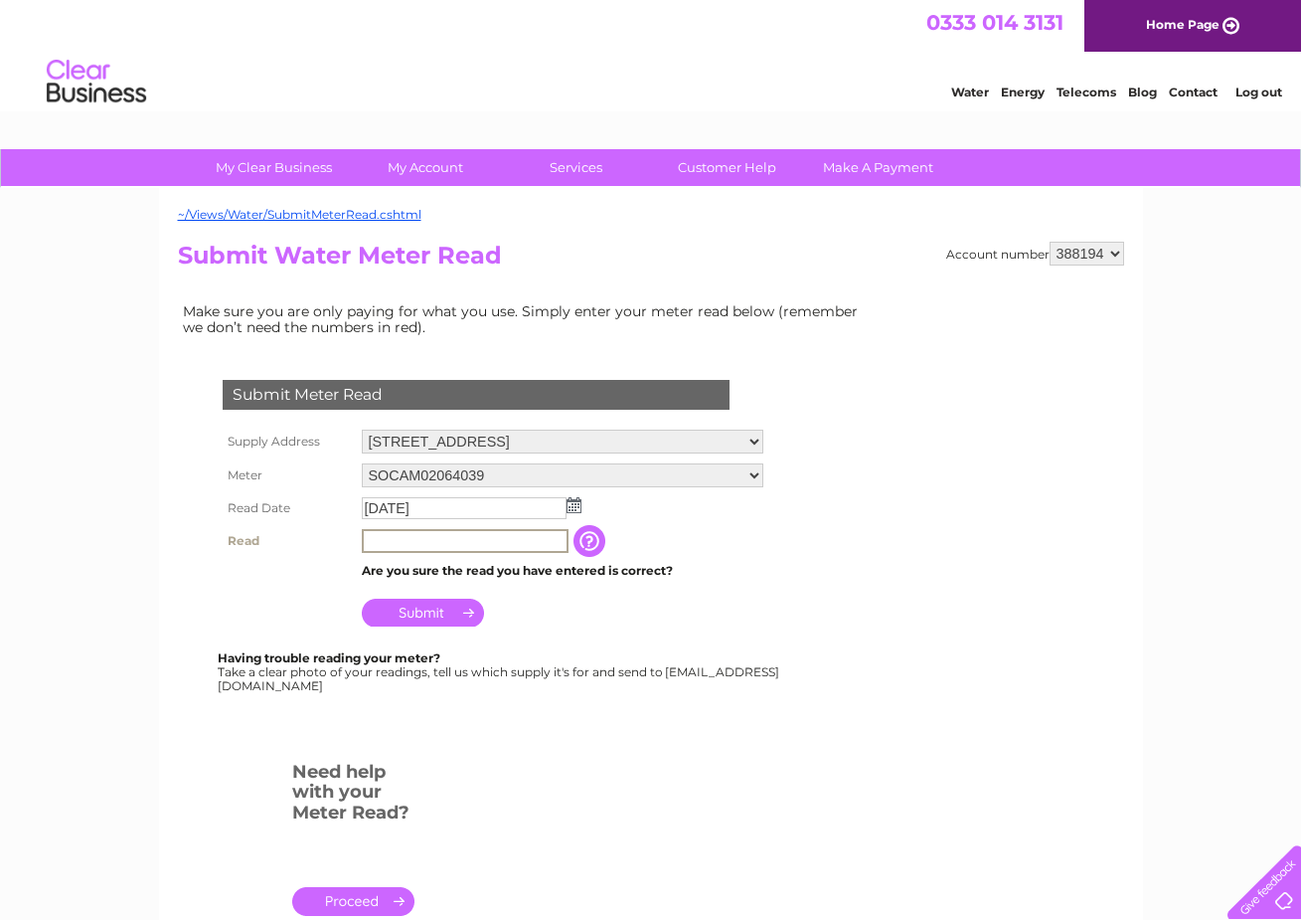
click at [452, 540] on input "text" at bounding box center [465, 541] width 207 height 24
type input "643"
click at [434, 610] on input "Submit" at bounding box center [423, 612] width 122 height 28
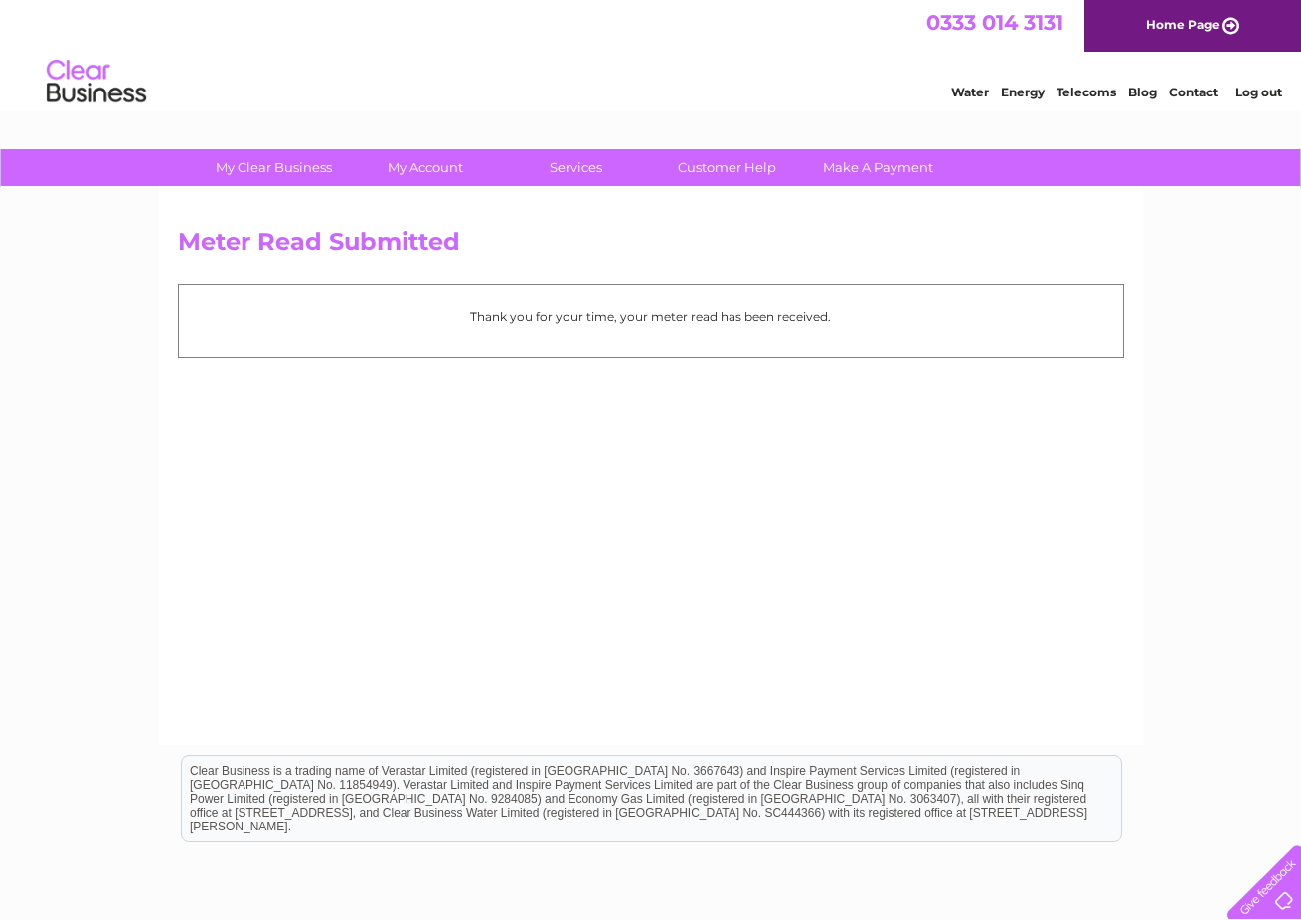
click at [1240, 96] on link "Log out" at bounding box center [1259, 92] width 47 height 15
